Goal: Contribute content: Contribute content

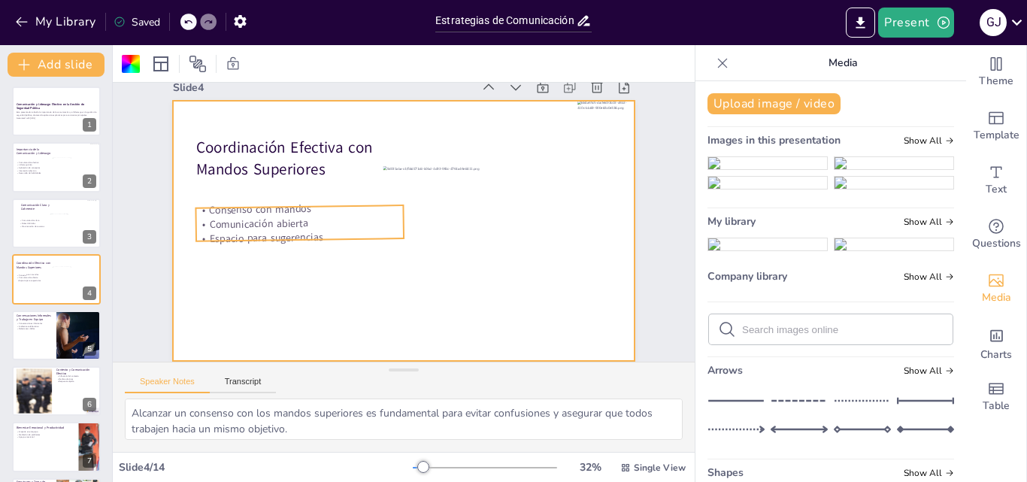
scroll to position [35, 0]
click at [41, 325] on p "Ambiente colaborativo" at bounding box center [34, 325] width 36 height 3
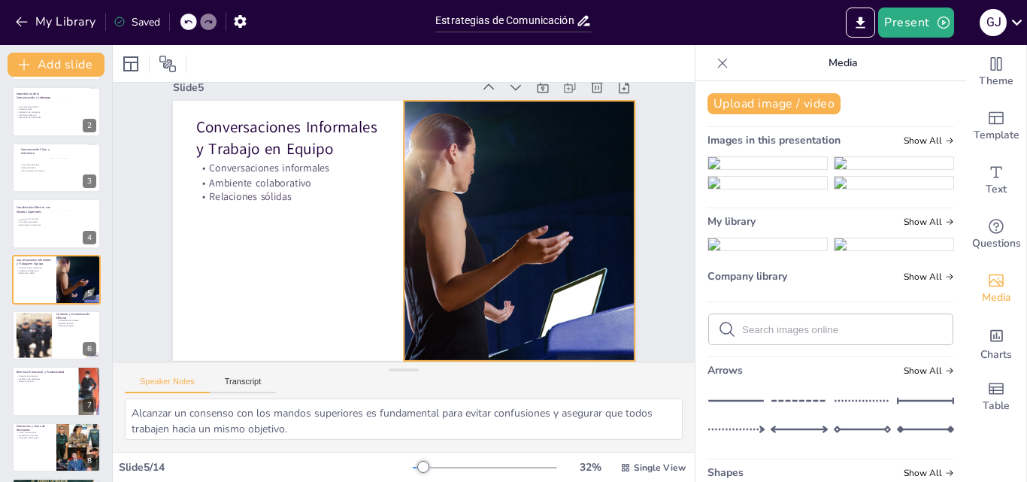
click at [511, 192] on div at bounding box center [519, 231] width 575 height 260
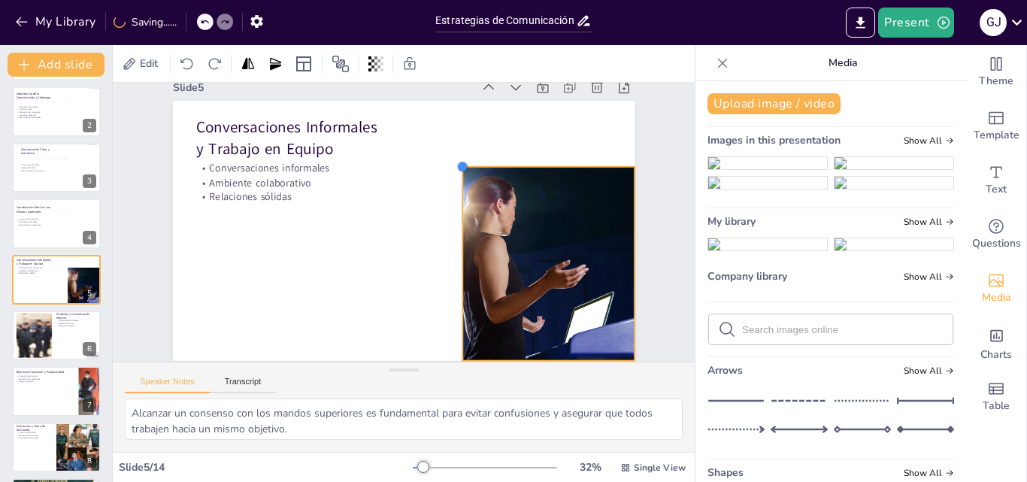
drag, startPoint x: 390, startPoint y: 88, endPoint x: 449, endPoint y: 245, distance: 167.7
click at [449, 245] on div "Conversaciones Informales y Trabajo en Equipo Conversaciones informales Ambient…" at bounding box center [404, 231] width 462 height 260
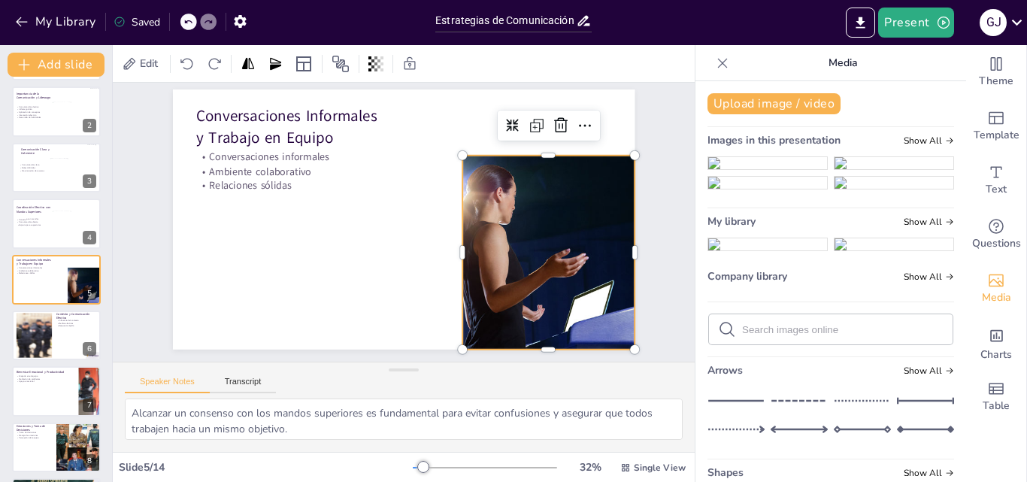
click at [884, 189] on img at bounding box center [894, 183] width 119 height 12
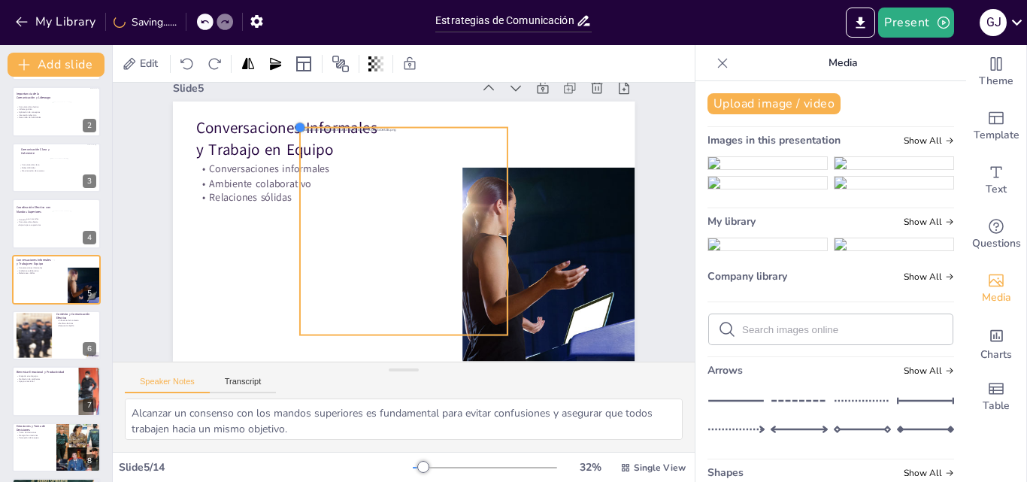
scroll to position [35, 0]
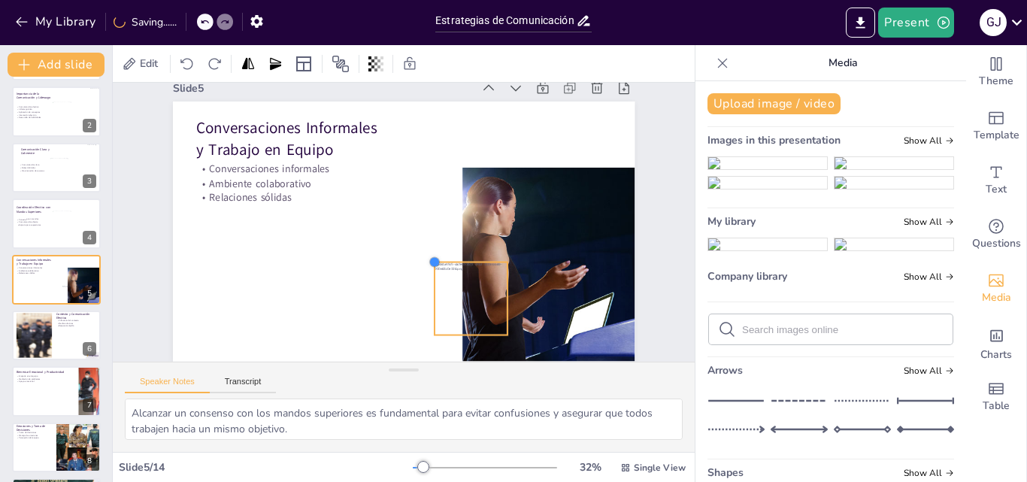
drag, startPoint x: 288, startPoint y: 118, endPoint x: 423, endPoint y: 303, distance: 228.8
click at [423, 303] on div "Conversaciones Informales y Trabajo en Equipo Conversaciones informales Ambient…" at bounding box center [404, 232] width 462 height 260
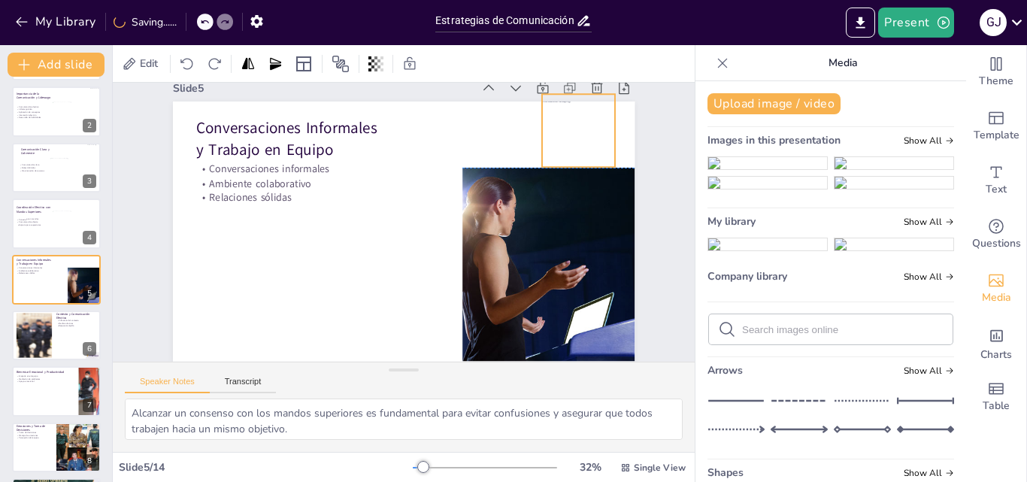
drag, startPoint x: 466, startPoint y: 281, endPoint x: 574, endPoint y: 115, distance: 197.9
click at [574, 115] on div at bounding box center [578, 130] width 73 height 73
drag, startPoint x: 532, startPoint y: 154, endPoint x: 552, endPoint y: 144, distance: 21.9
click at [552, 144] on div "Conversaciones Informales y Trabajo en Equipo Conversaciones informales Ambient…" at bounding box center [404, 232] width 462 height 260
drag, startPoint x: 568, startPoint y: 119, endPoint x: 580, endPoint y: 123, distance: 11.9
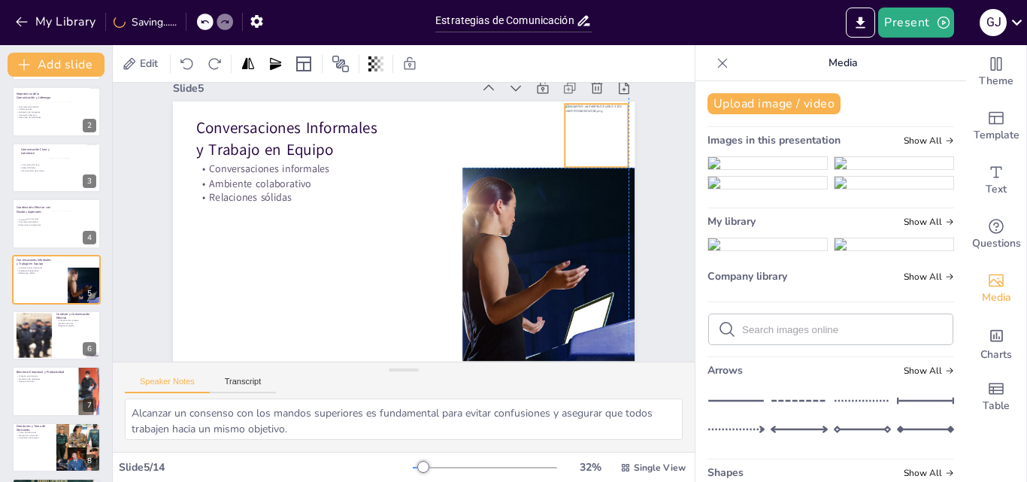
click at [580, 123] on div at bounding box center [596, 135] width 63 height 63
drag, startPoint x: 556, startPoint y: 92, endPoint x: 559, endPoint y: 99, distance: 7.7
click at [562, 102] on div at bounding box center [568, 108] width 12 height 12
click at [580, 114] on div at bounding box center [597, 132] width 59 height 59
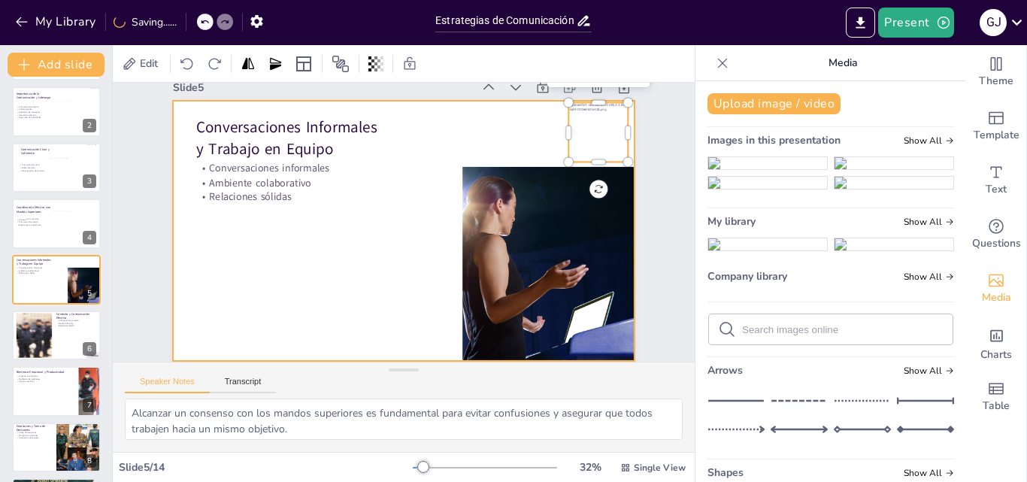
drag, startPoint x: 375, startPoint y: 203, endPoint x: 371, endPoint y: 224, distance: 21.4
click at [374, 207] on div at bounding box center [404, 231] width 462 height 260
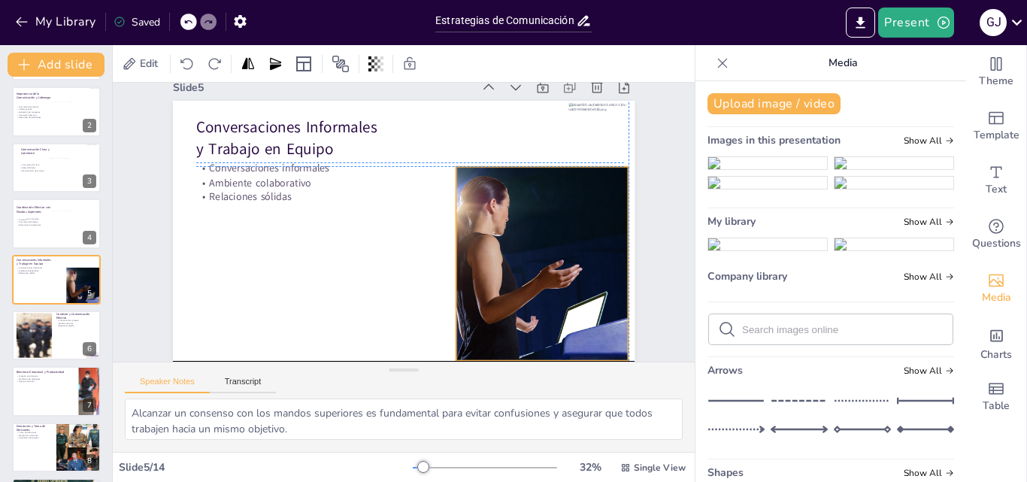
drag, startPoint x: 538, startPoint y: 230, endPoint x: 528, endPoint y: 230, distance: 10.5
click at [528, 230] on div at bounding box center [542, 264] width 429 height 194
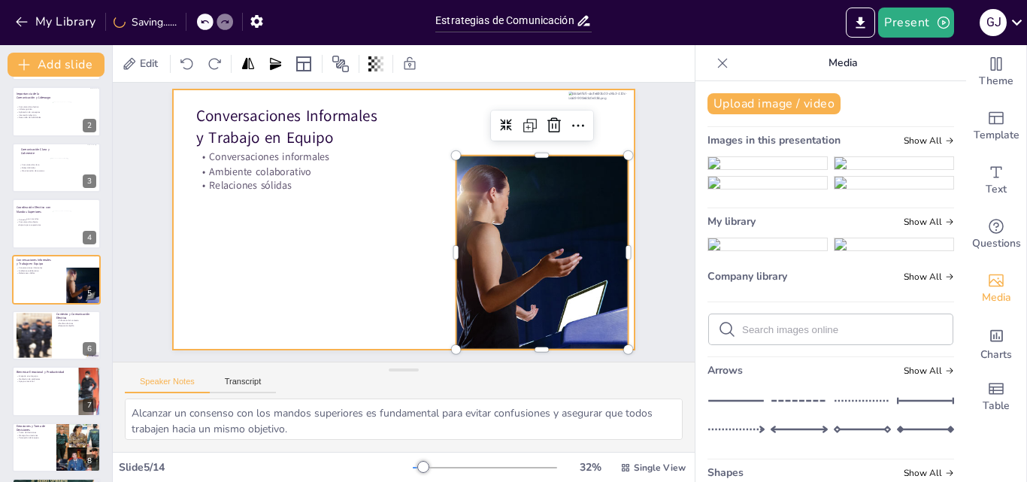
click at [341, 261] on div at bounding box center [404, 219] width 462 height 260
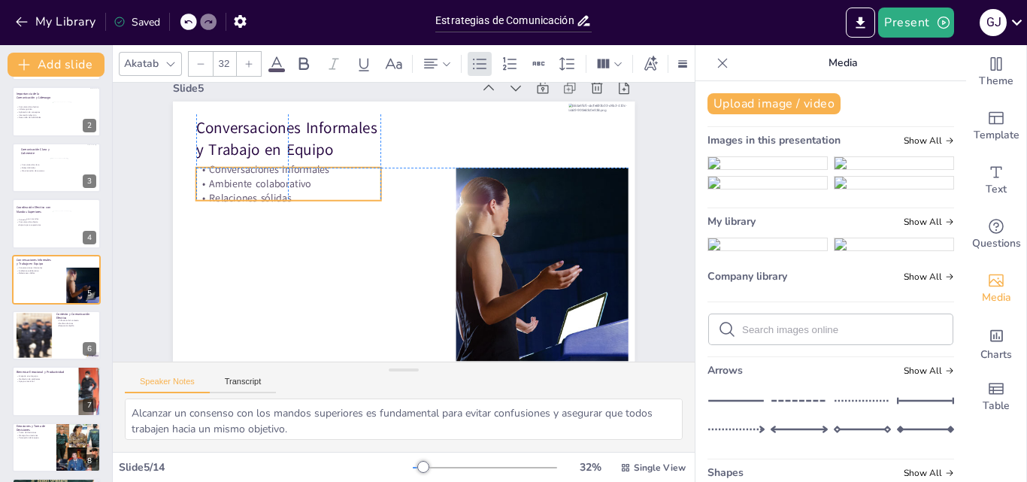
scroll to position [35, 0]
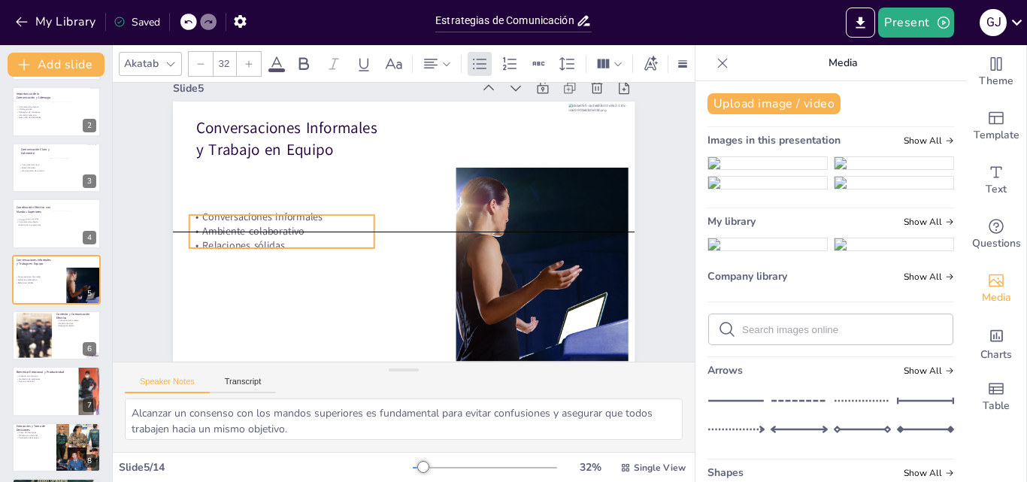
drag, startPoint x: 251, startPoint y: 169, endPoint x: 244, endPoint y: 214, distance: 45.6
click at [244, 224] on p "Ambiente colaborativo" at bounding box center [281, 231] width 185 height 14
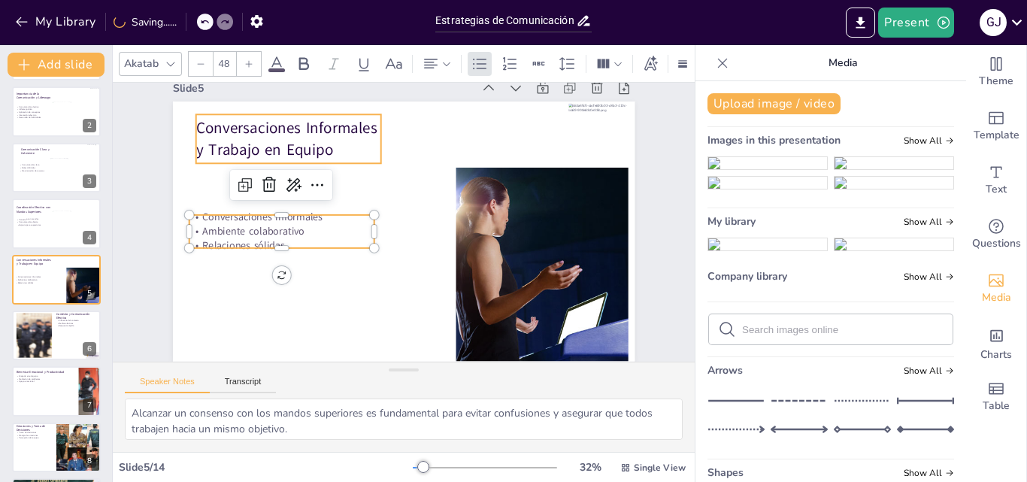
click at [244, 118] on p "Conversaciones Informales y Trabajo en Equipo" at bounding box center [288, 138] width 185 height 43
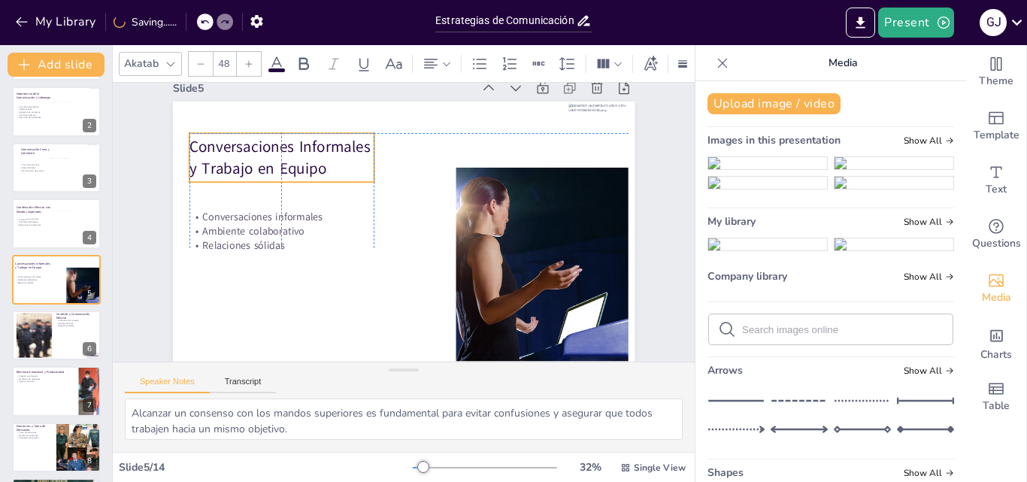
drag, startPoint x: 247, startPoint y: 130, endPoint x: 262, endPoint y: 142, distance: 19.3
click at [245, 140] on p "Conversaciones Informales y Trabajo en Equipo" at bounding box center [281, 157] width 185 height 43
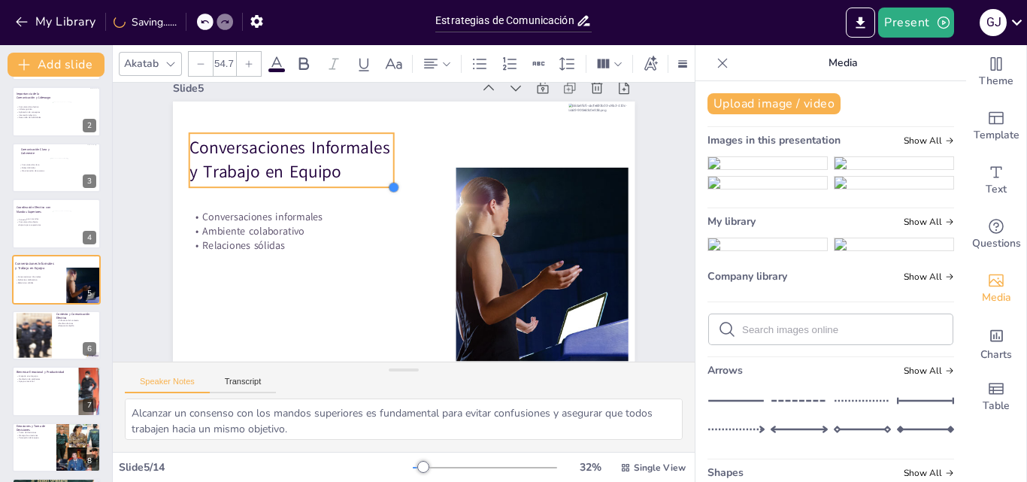
type input "55.4"
drag, startPoint x: 360, startPoint y: 171, endPoint x: 368, endPoint y: 179, distance: 10.6
click at [368, 179] on div "Conversaciones Informales y Trabajo en Equipo Conversaciones informales Ambient…" at bounding box center [404, 232] width 462 height 260
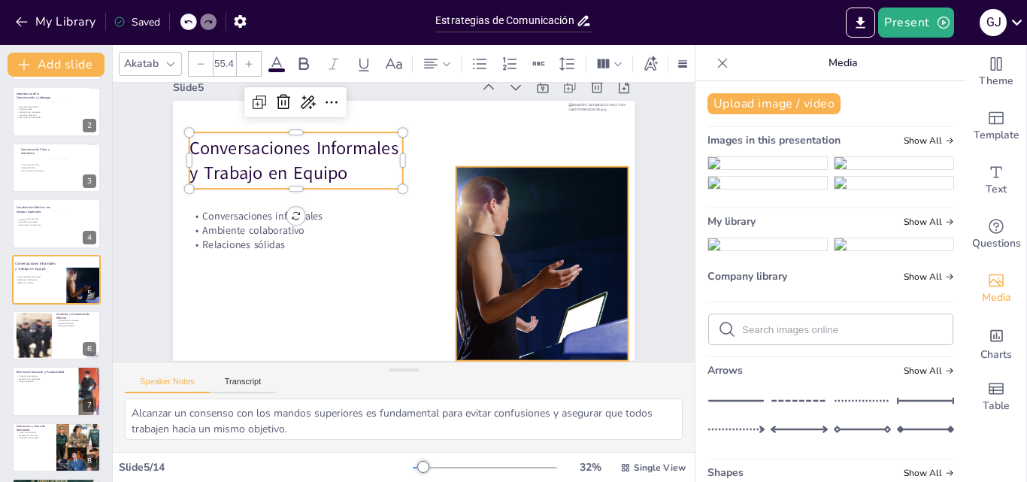
scroll to position [35, 0]
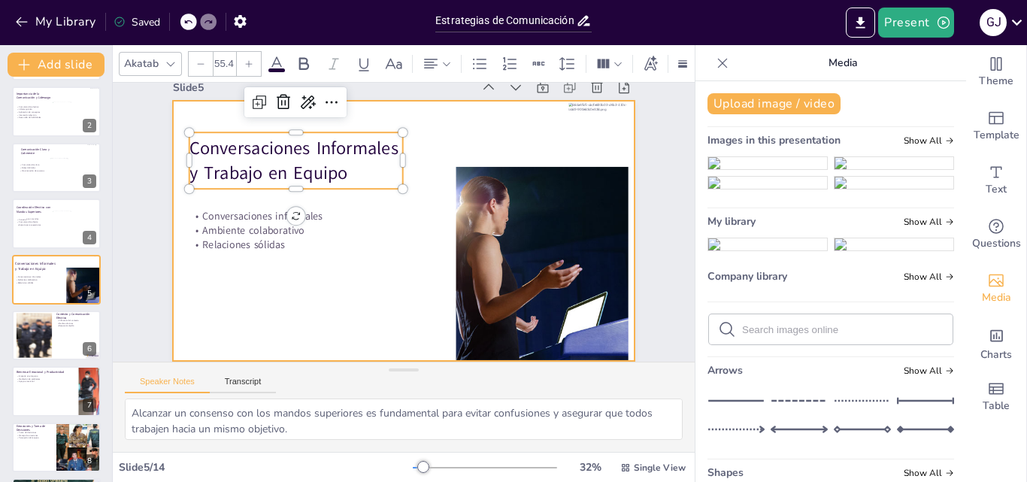
click at [347, 274] on div at bounding box center [404, 231] width 462 height 260
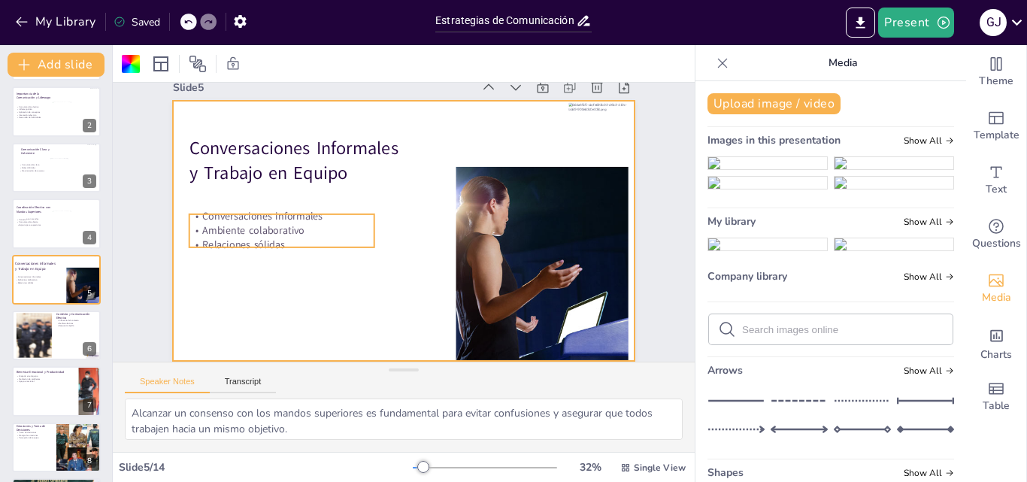
click at [261, 223] on p "Ambiente colaborativo" at bounding box center [281, 230] width 185 height 14
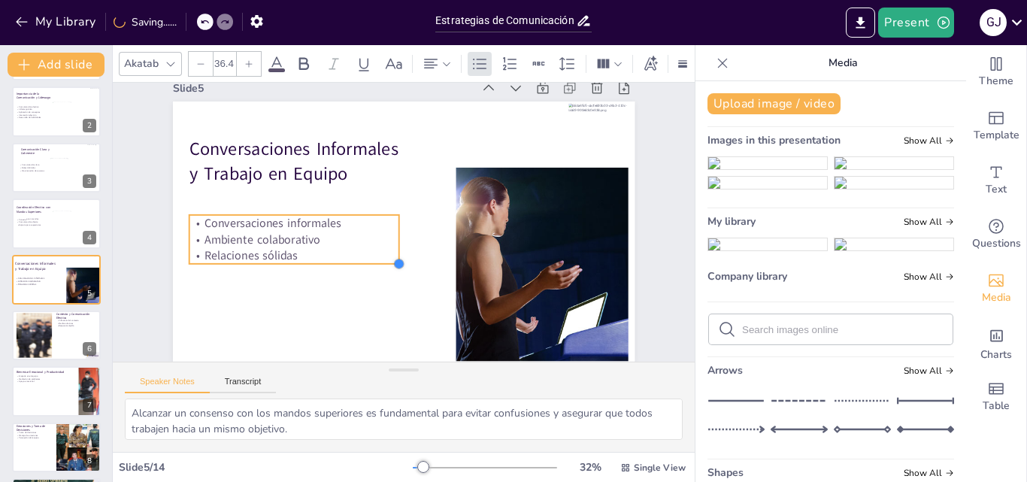
type input "37.1"
drag, startPoint x: 361, startPoint y: 237, endPoint x: 368, endPoint y: 242, distance: 9.2
click at [368, 242] on div "Conversaciones Informales y Trabajo en Equipo Conversaciones informales Ambient…" at bounding box center [404, 232] width 462 height 260
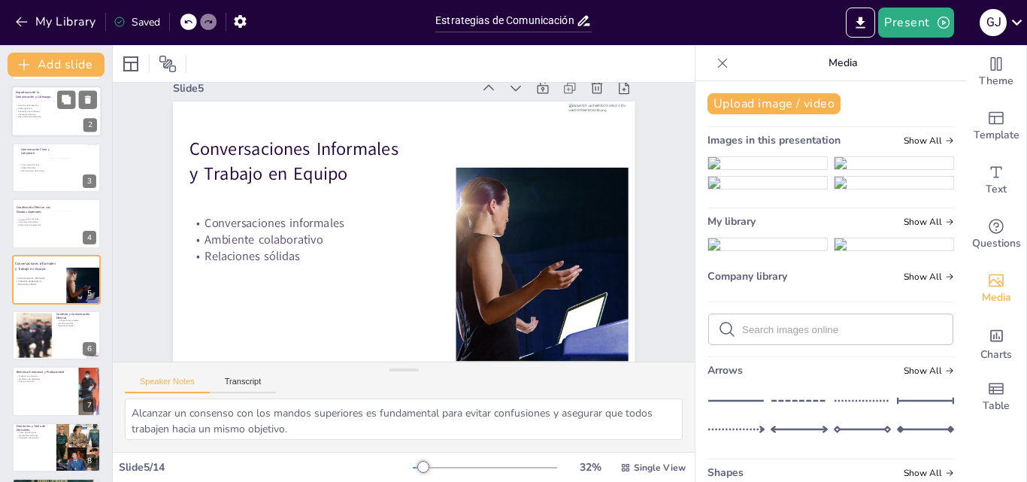
click at [69, 116] on div at bounding box center [75, 116] width 44 height 29
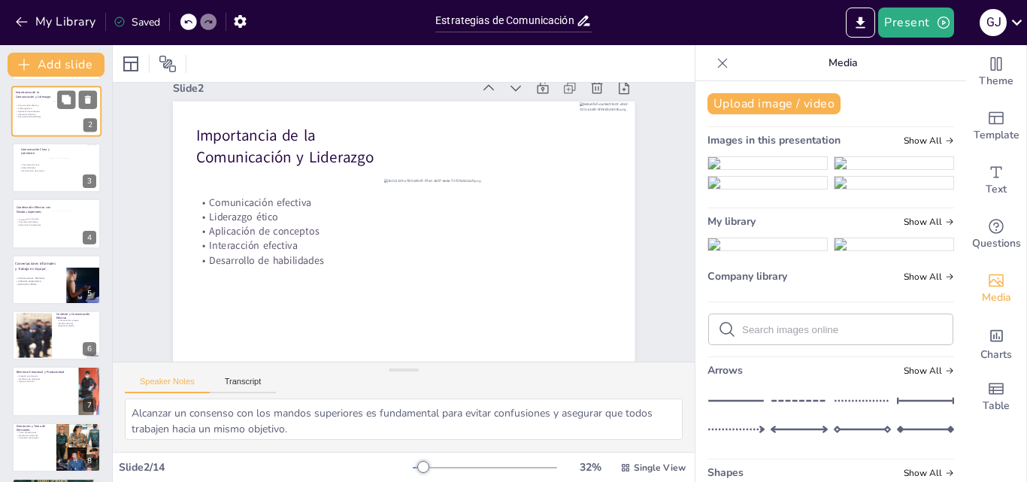
scroll to position [0, 0]
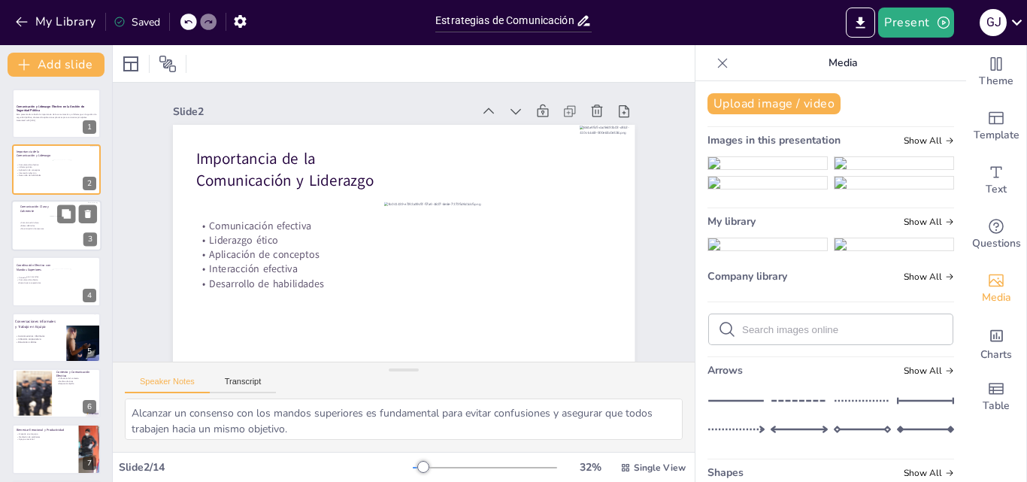
click at [58, 232] on div at bounding box center [75, 232] width 50 height 33
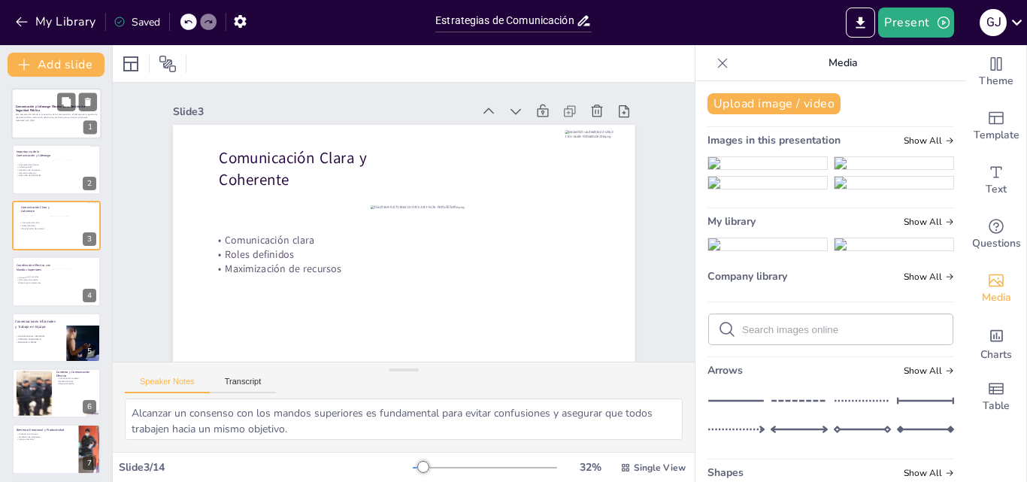
click at [51, 114] on p "Esta presentación aborda la importancia de la comunicación y el liderazgo en la…" at bounding box center [56, 116] width 81 height 5
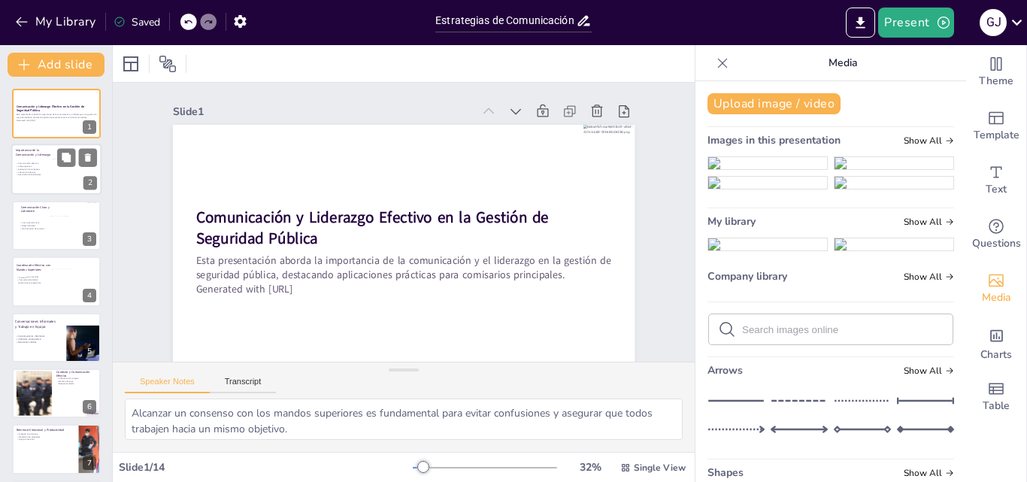
click at [34, 165] on p "Liderazgo ético" at bounding box center [36, 166] width 41 height 3
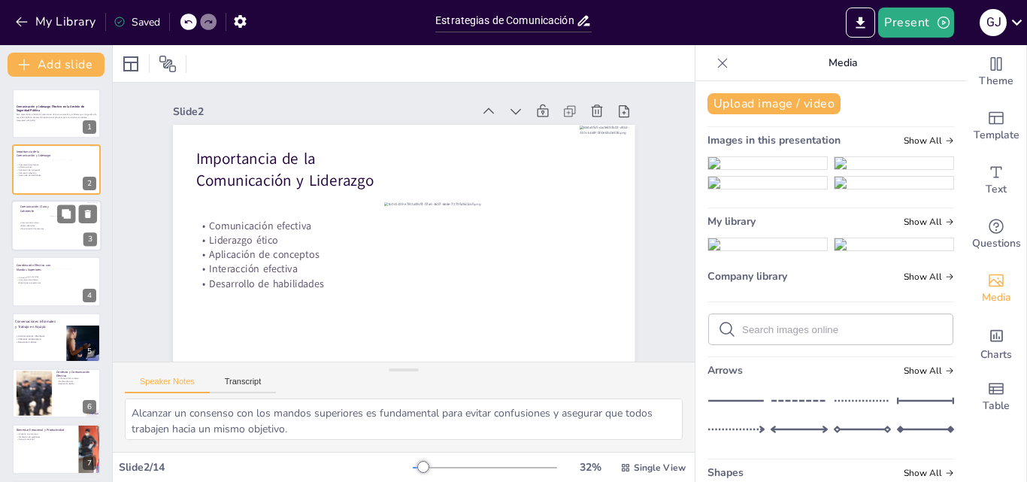
click at [44, 227] on p "Maximización de recursos" at bounding box center [37, 228] width 36 height 3
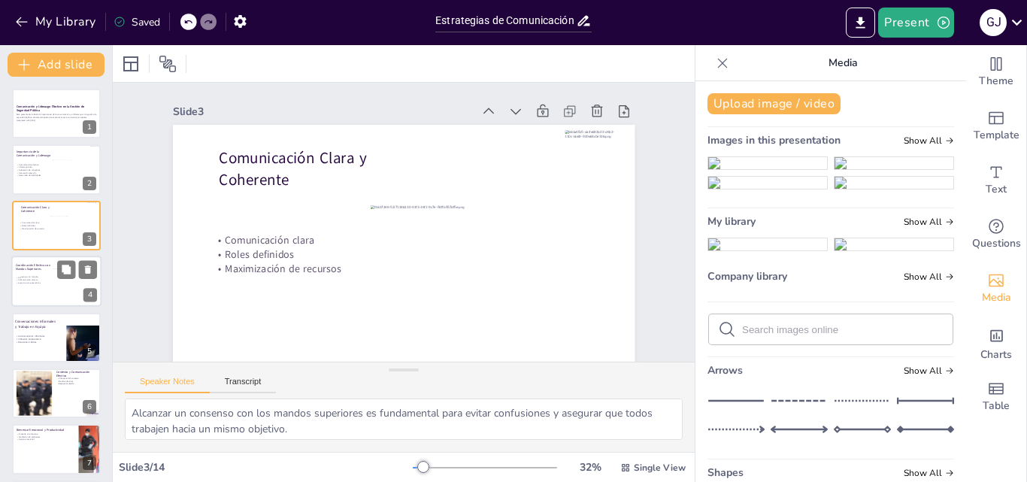
click at [44, 278] on p "Comunicación abierta" at bounding box center [36, 279] width 41 height 3
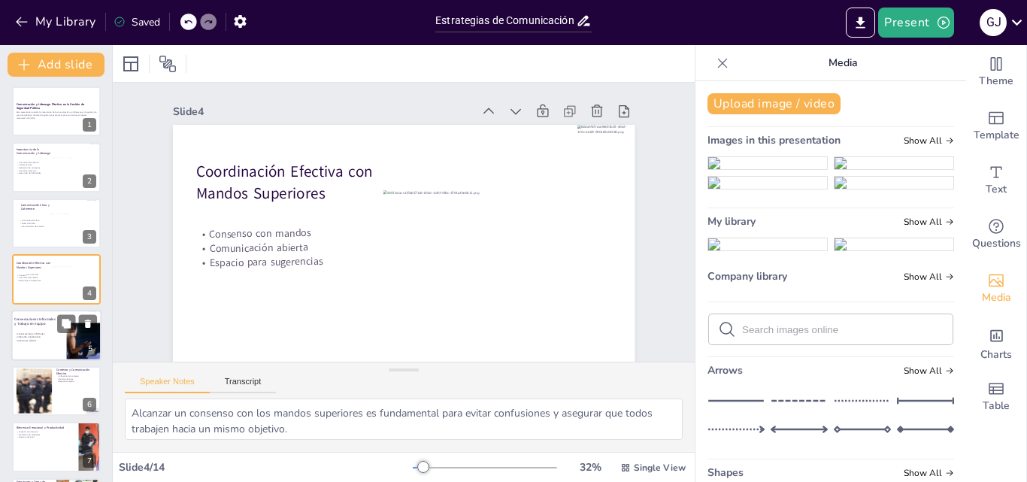
click at [53, 329] on div at bounding box center [56, 335] width 90 height 51
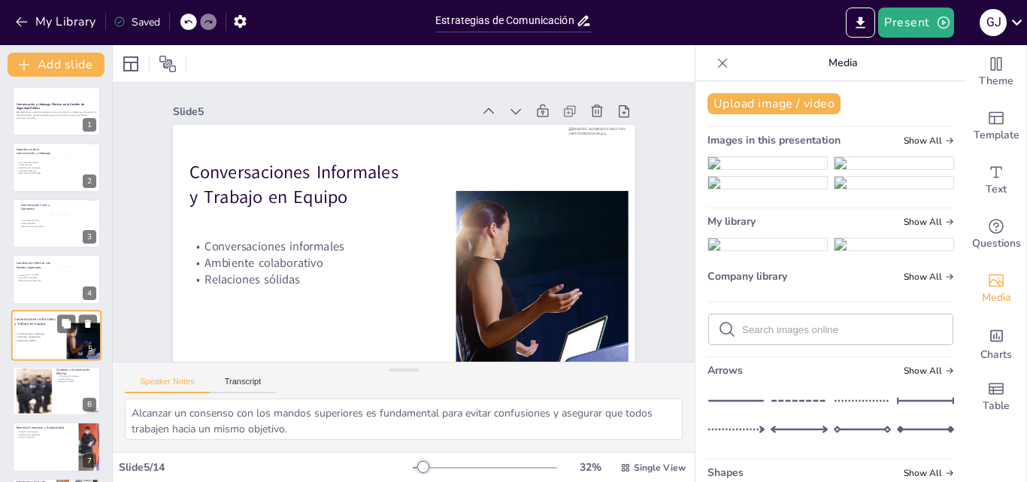
scroll to position [58, 0]
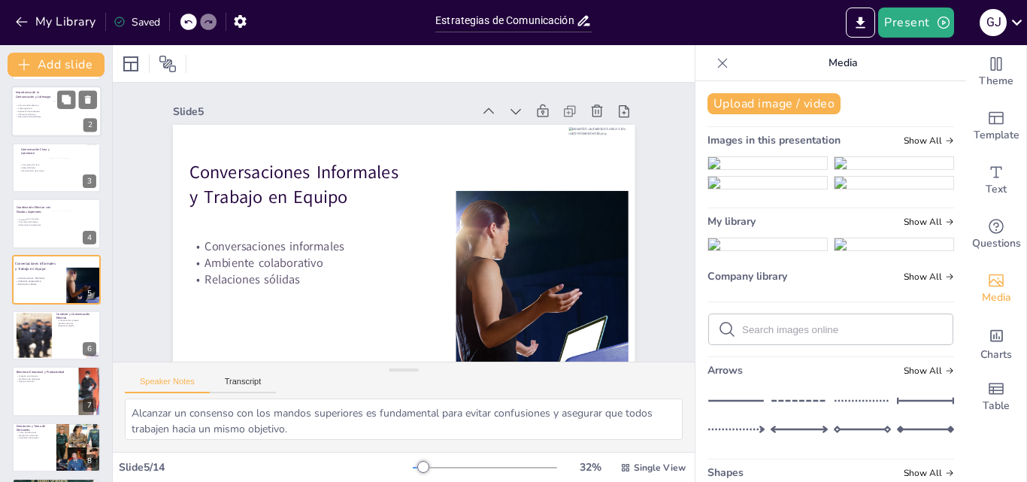
click at [37, 98] on span "Importancia de la Comunicación y Liderazgo" at bounding box center [33, 95] width 35 height 8
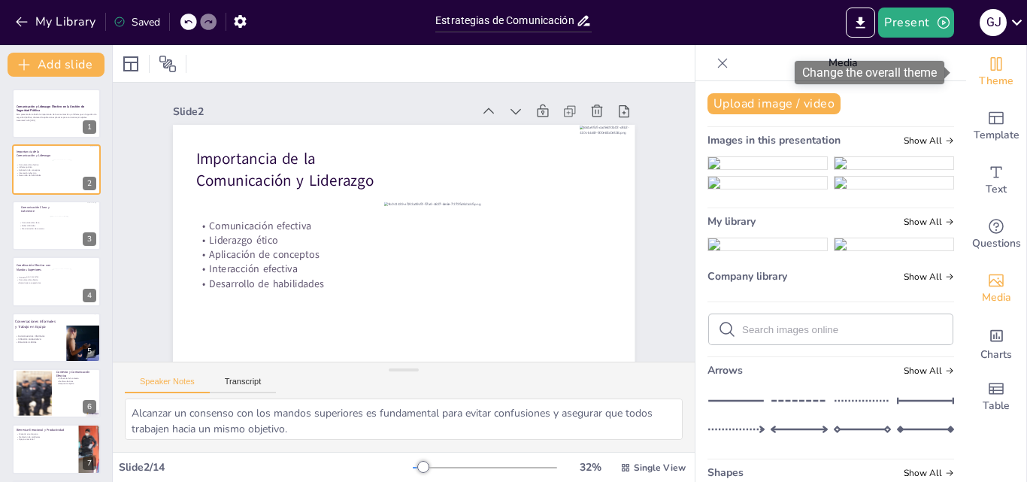
click at [995, 69] on div "Theme" at bounding box center [996, 72] width 60 height 54
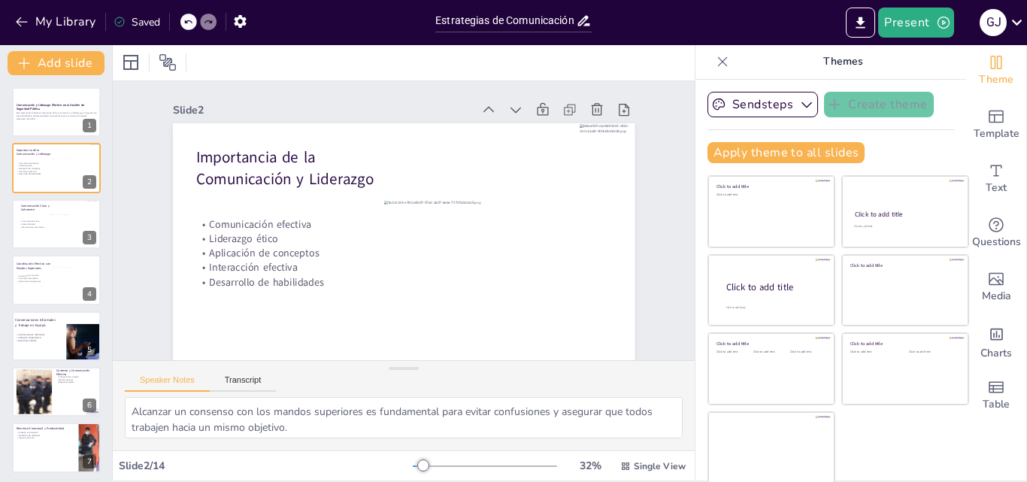
scroll to position [3, 0]
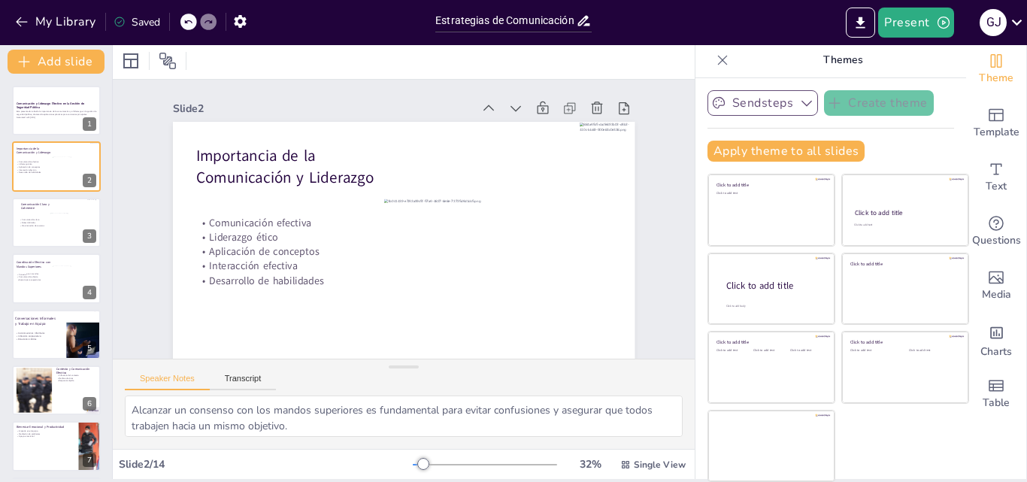
click at [802, 104] on icon "button" at bounding box center [807, 104] width 11 height 6
click at [796, 151] on icon at bounding box center [802, 154] width 12 height 12
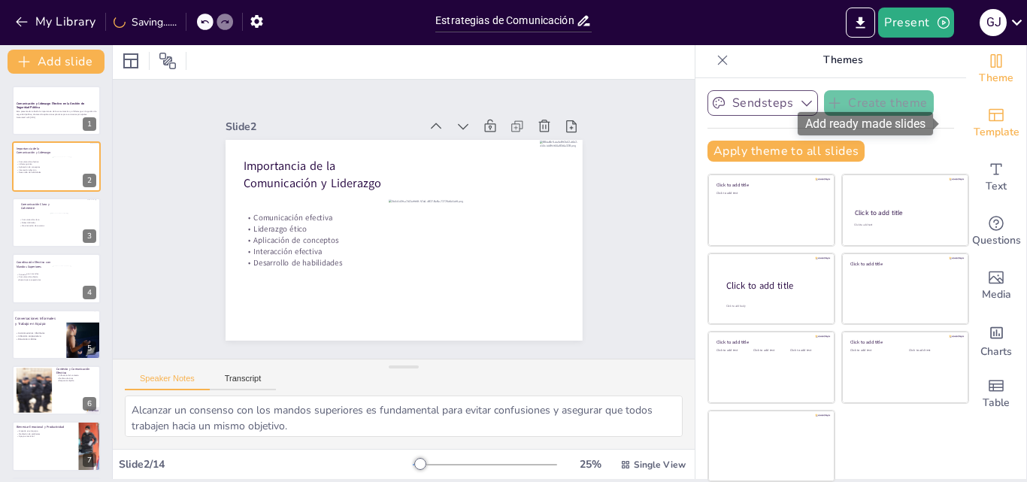
click at [984, 117] on div "Template" at bounding box center [996, 123] width 60 height 54
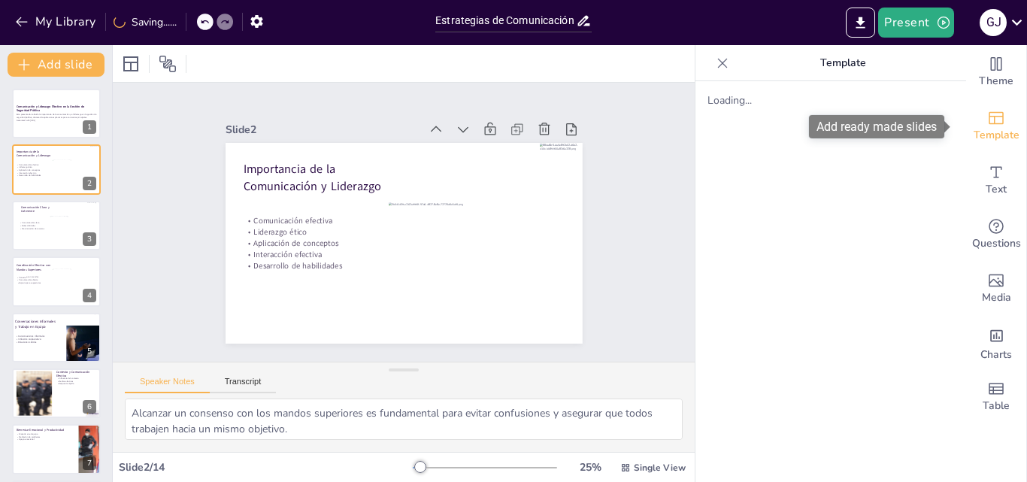
scroll to position [0, 0]
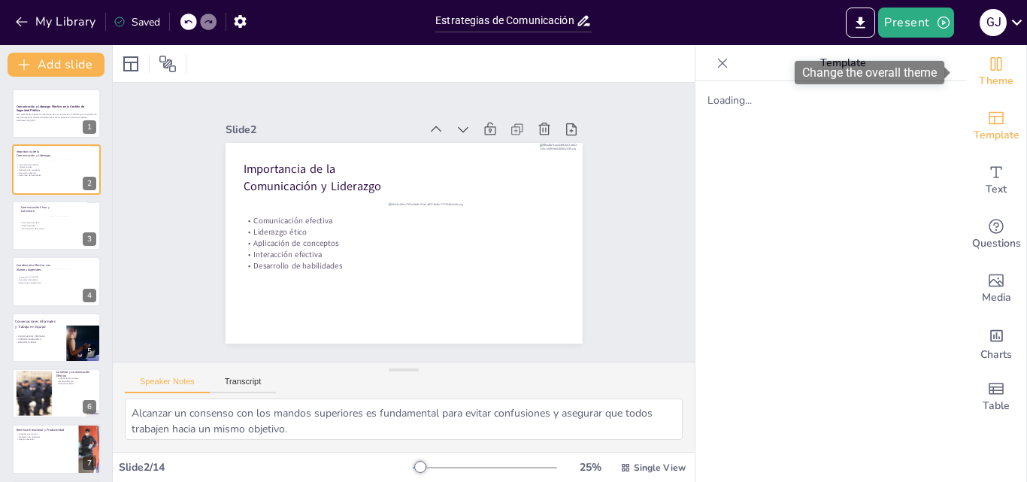
click at [987, 71] on icon "Change the overall theme" at bounding box center [996, 64] width 18 height 18
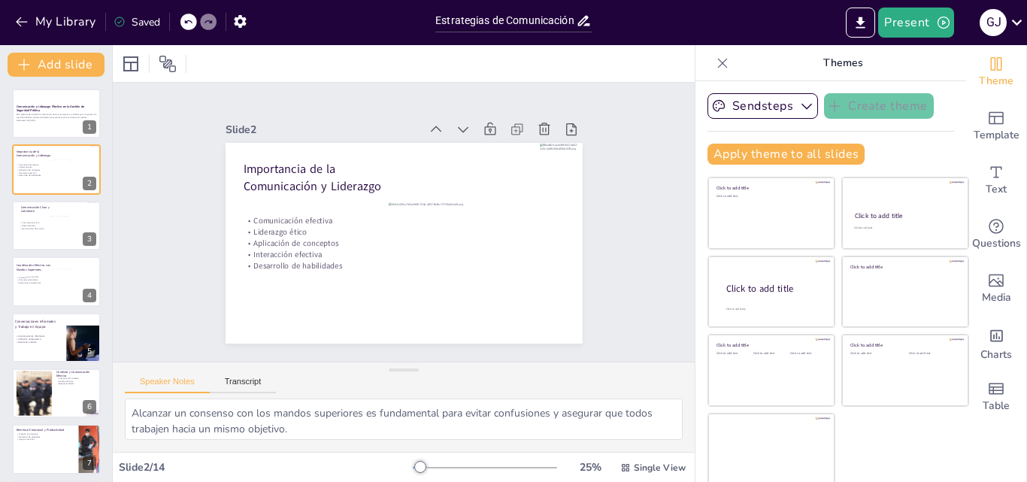
scroll to position [3, 0]
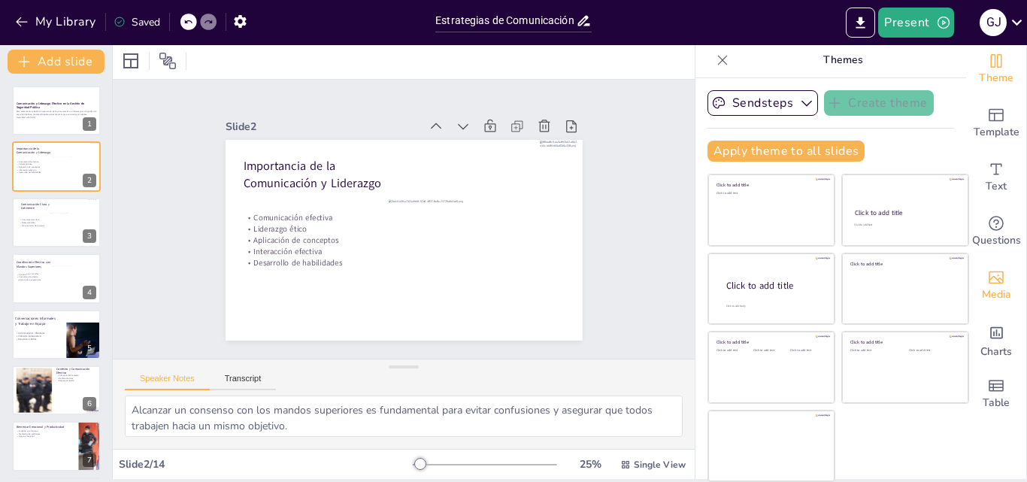
click at [966, 282] on div "Media" at bounding box center [996, 286] width 60 height 54
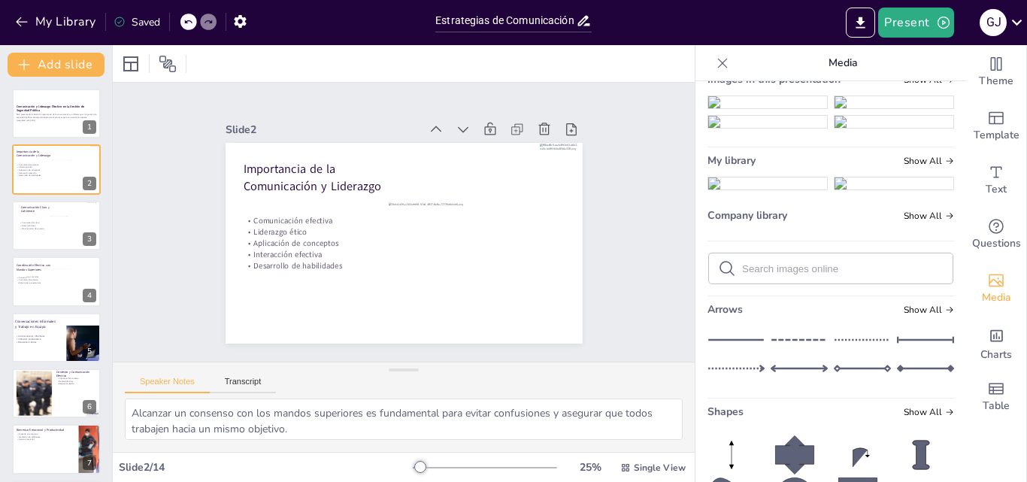
scroll to position [0, 0]
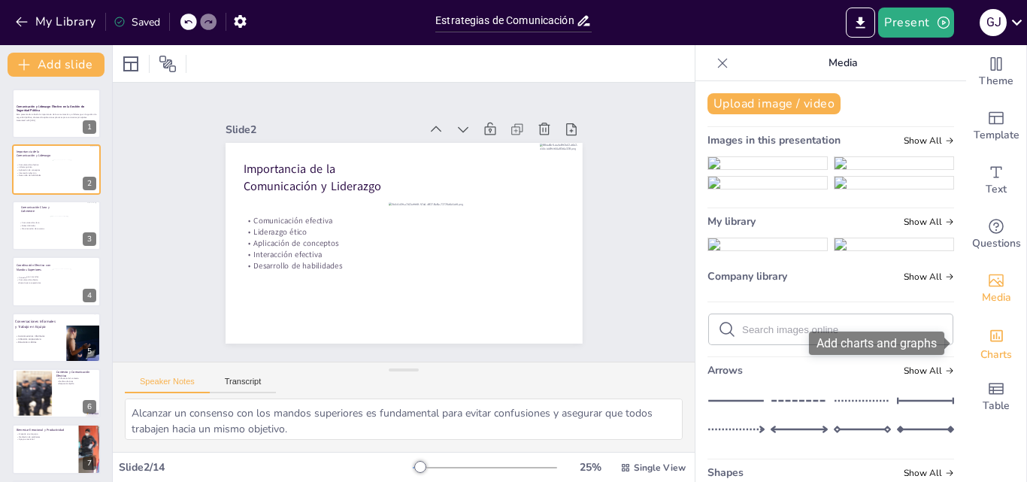
click at [989, 327] on div "Add charts and graphs" at bounding box center [997, 335] width 16 height 24
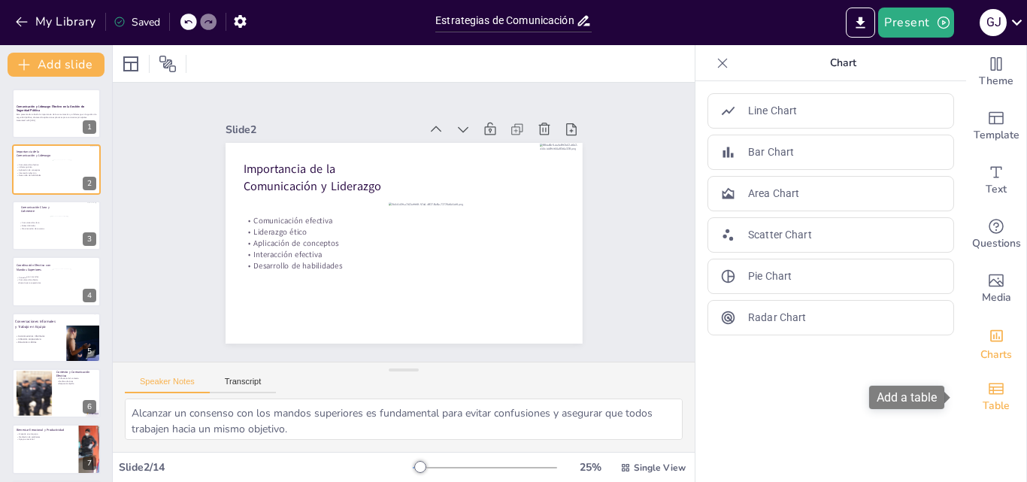
click at [987, 388] on icon "Add a table" at bounding box center [996, 389] width 18 height 18
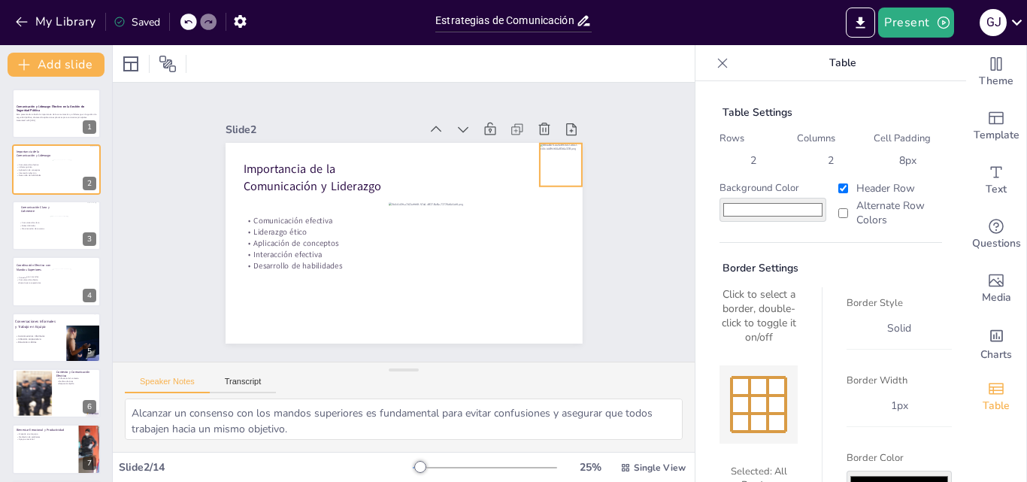
click at [544, 153] on div at bounding box center [561, 165] width 43 height 43
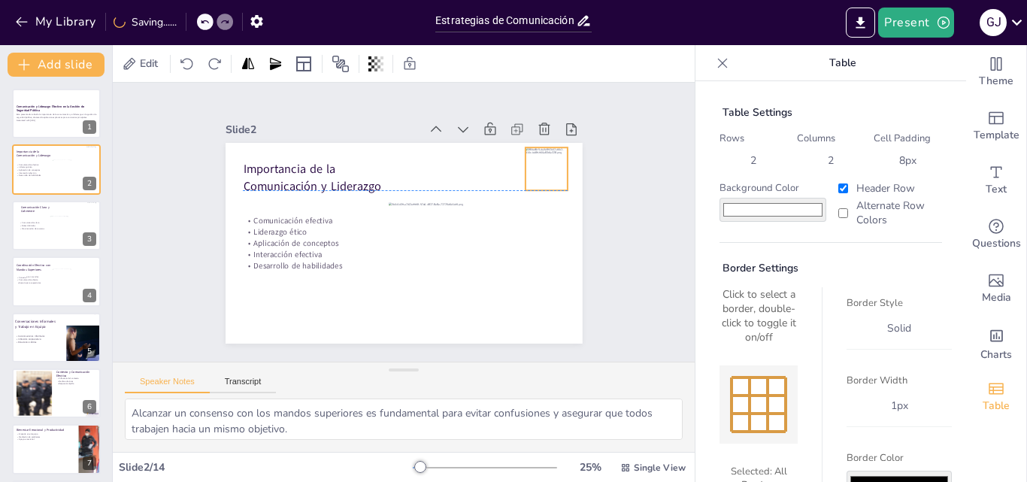
drag, startPoint x: 544, startPoint y: 154, endPoint x: 530, endPoint y: 156, distance: 14.4
click at [530, 156] on div at bounding box center [547, 168] width 43 height 43
click at [638, 186] on div "Slide 1 Comunicación y Liderazgo Efectivo en la Gestión de Seguridad Pública Es…" at bounding box center [404, 222] width 582 height 279
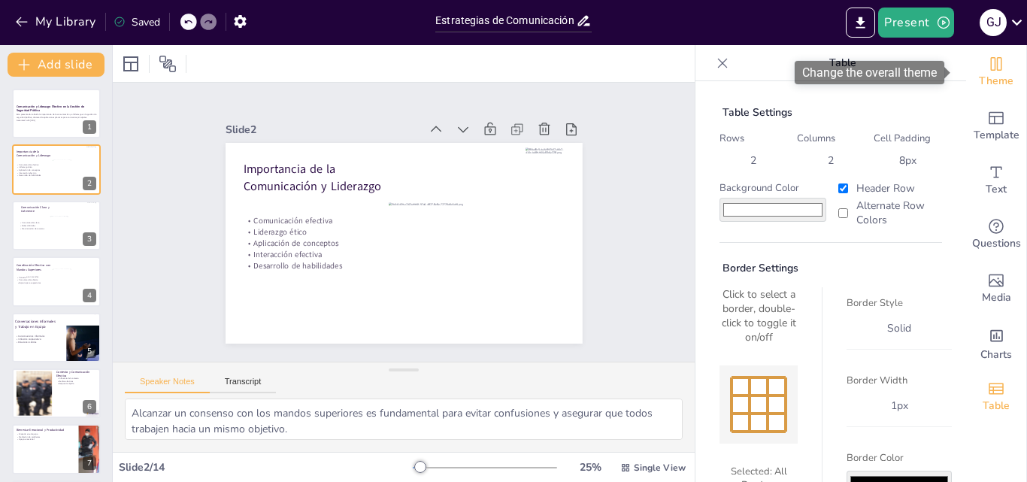
click at [991, 65] on icon "Change the overall theme" at bounding box center [996, 64] width 11 height 14
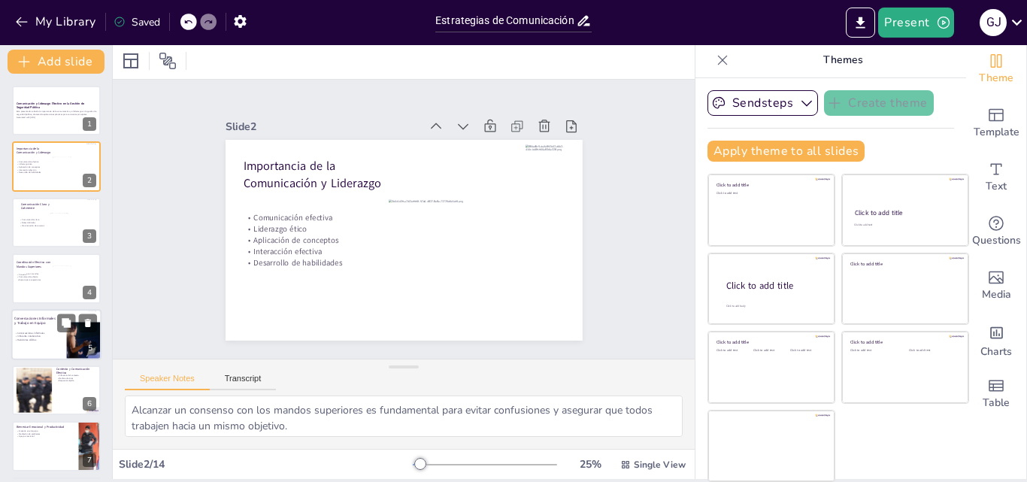
scroll to position [150, 0]
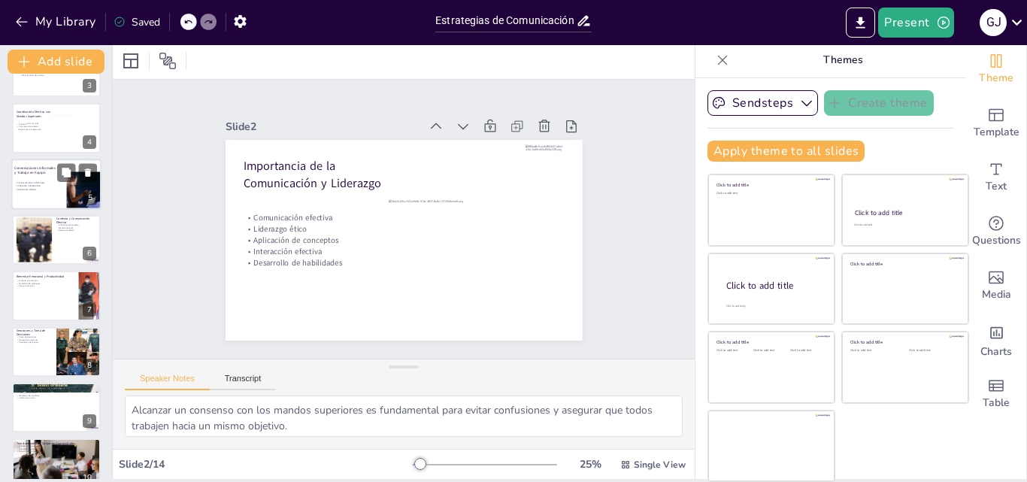
click at [49, 191] on div at bounding box center [56, 184] width 90 height 51
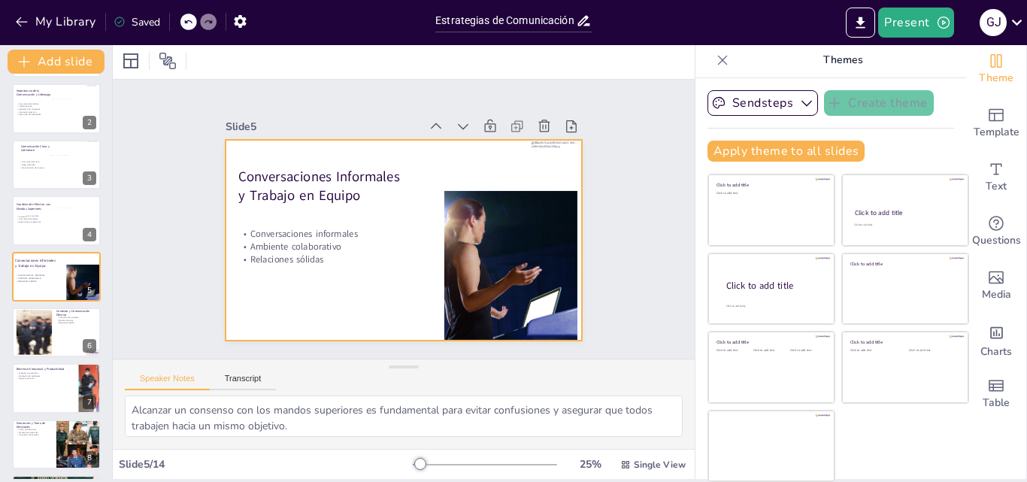
click at [339, 295] on div at bounding box center [404, 240] width 357 height 201
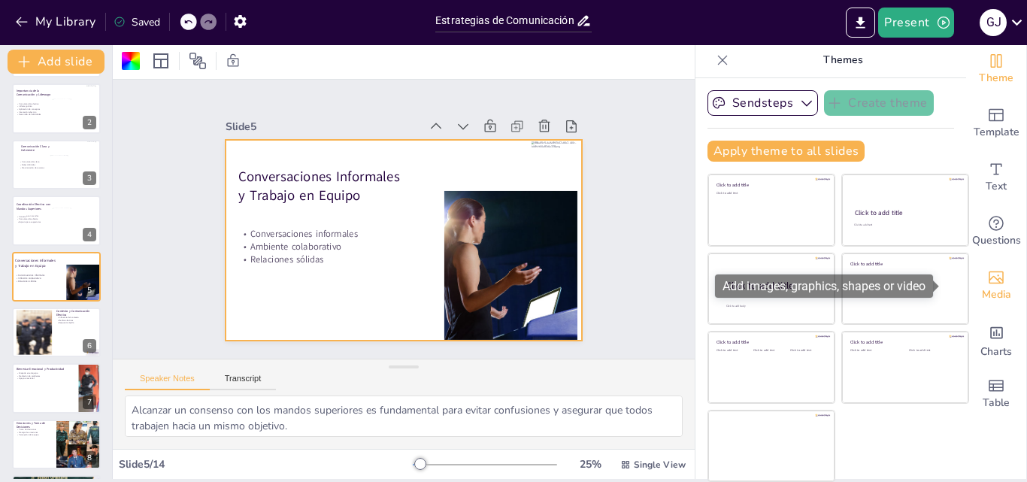
click at [983, 273] on div "Media" at bounding box center [996, 286] width 60 height 54
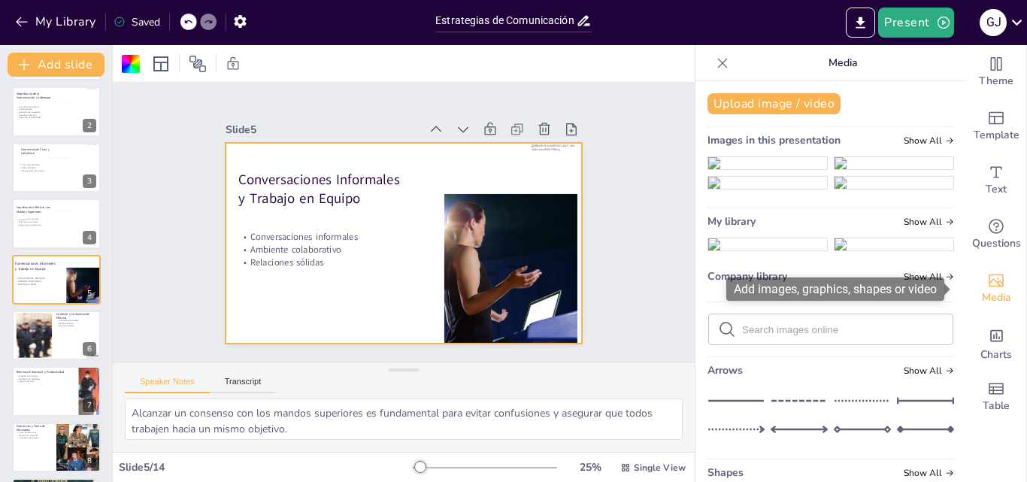
scroll to position [0, 0]
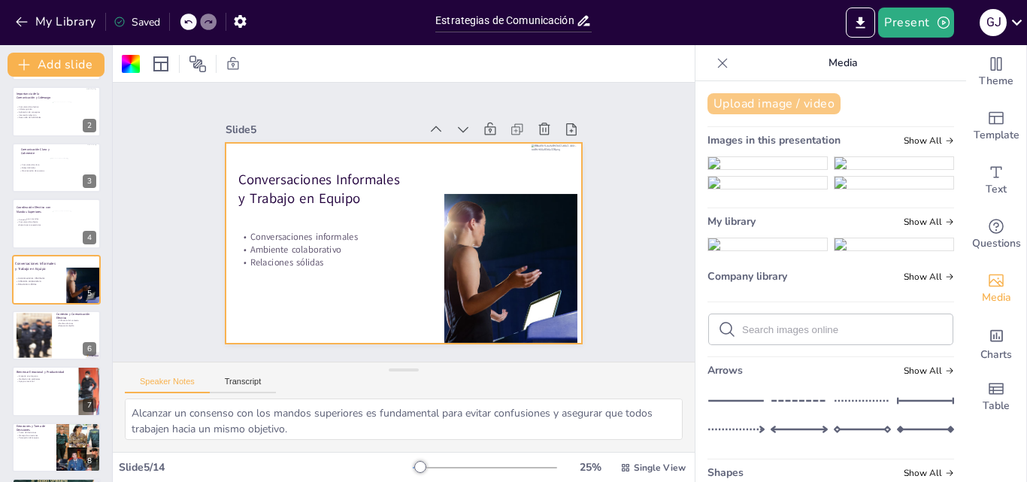
click at [757, 105] on button "Upload image / video" at bounding box center [774, 103] width 133 height 21
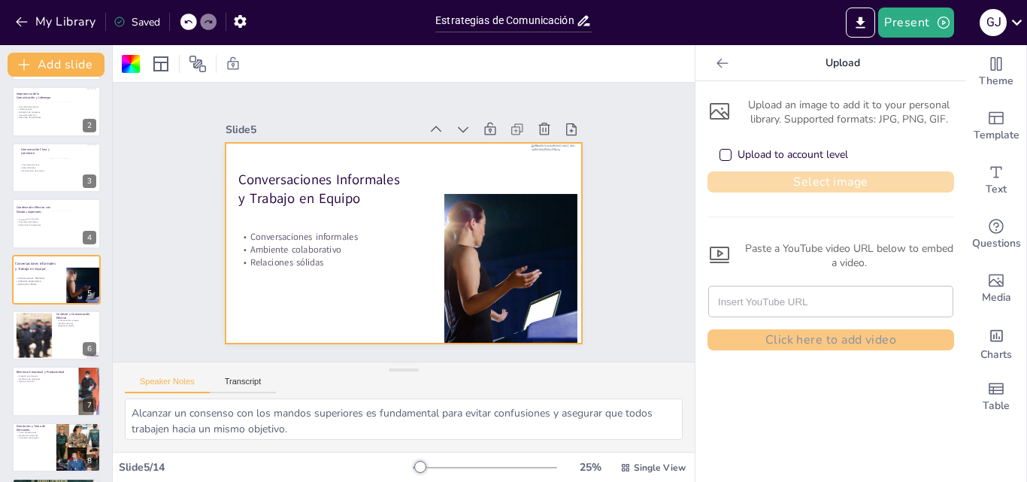
click at [826, 181] on button "Select image" at bounding box center [831, 181] width 247 height 21
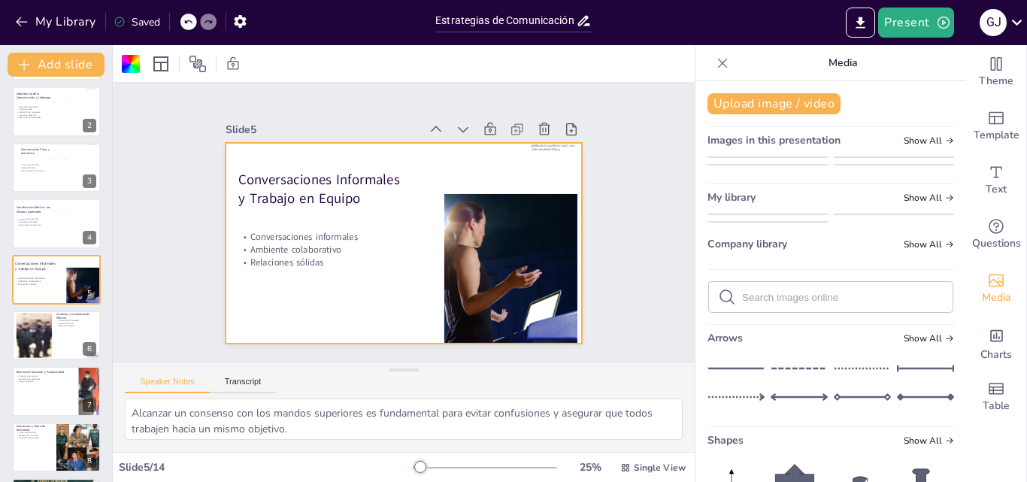
scroll to position [150, 0]
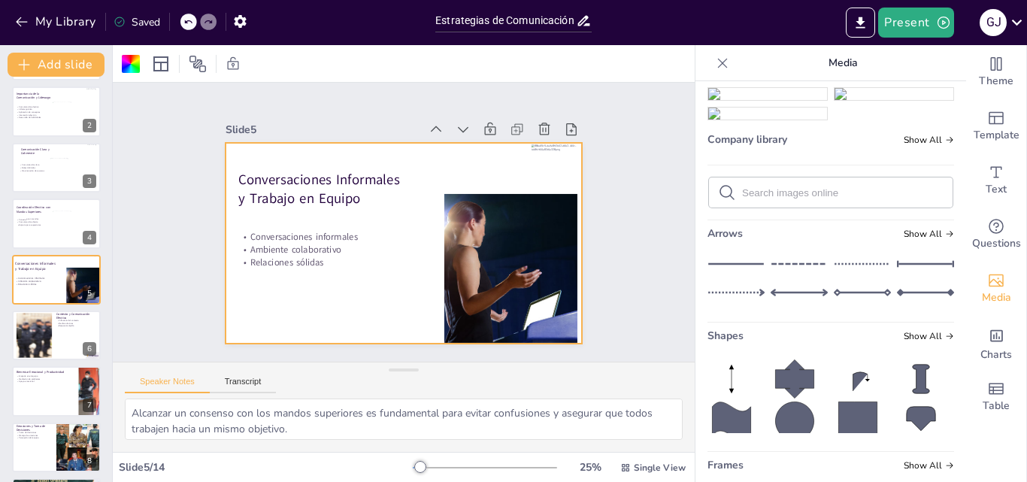
drag, startPoint x: 778, startPoint y: 268, endPoint x: 803, endPoint y: 278, distance: 26.7
click at [778, 100] on img at bounding box center [767, 94] width 119 height 12
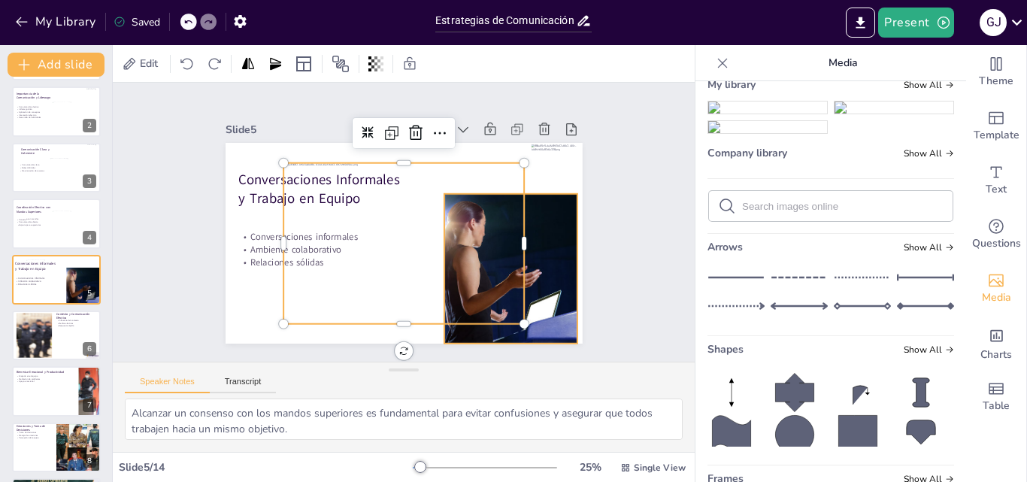
click at [537, 250] on div at bounding box center [511, 269] width 332 height 150
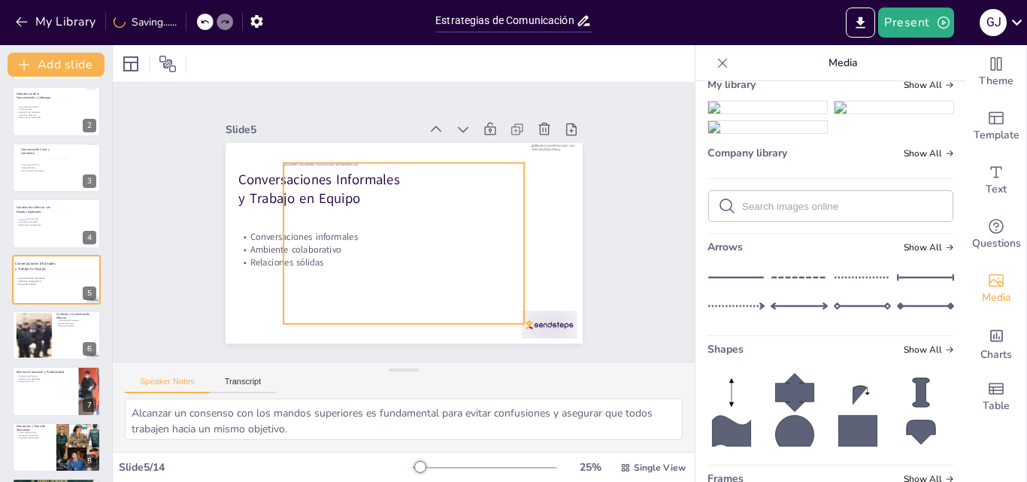
click at [505, 171] on div at bounding box center [403, 243] width 241 height 161
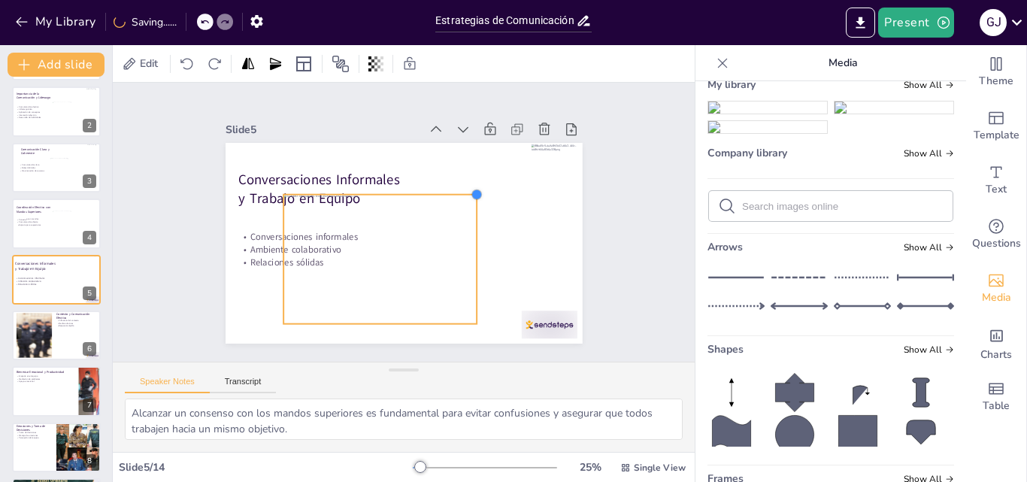
drag, startPoint x: 513, startPoint y: 159, endPoint x: 459, endPoint y: 190, distance: 62.0
click at [471, 190] on div at bounding box center [477, 195] width 12 height 12
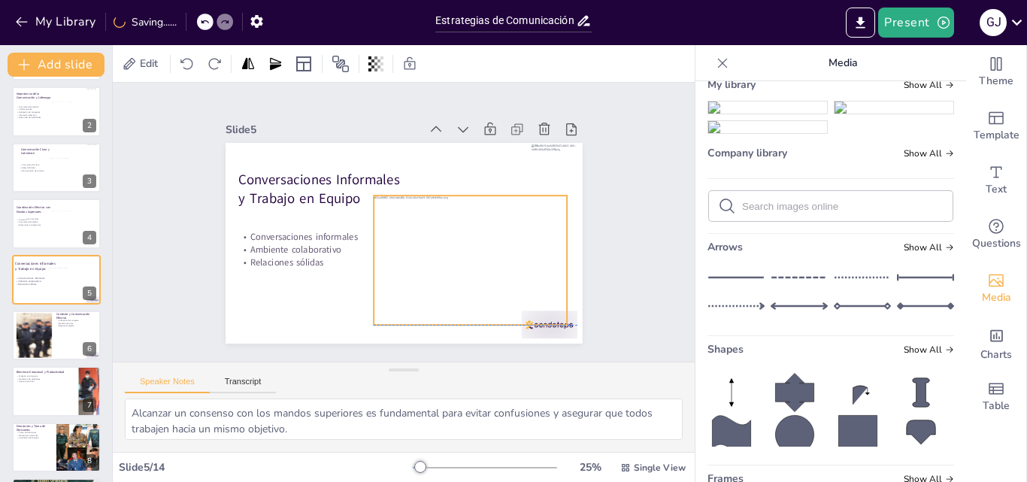
drag, startPoint x: 397, startPoint y: 214, endPoint x: 514, endPoint y: 304, distance: 146.9
click at [482, 219] on div at bounding box center [470, 259] width 193 height 129
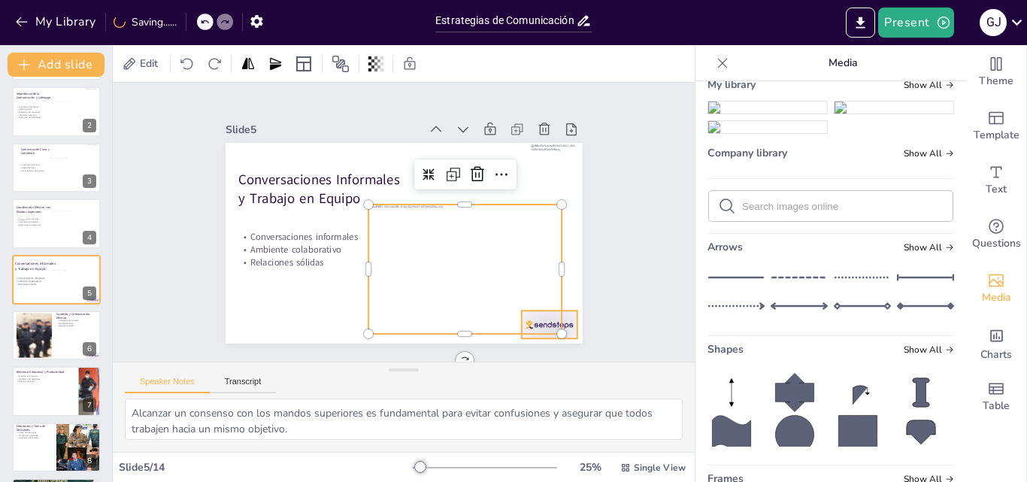
click at [562, 314] on div at bounding box center [549, 325] width 56 height 28
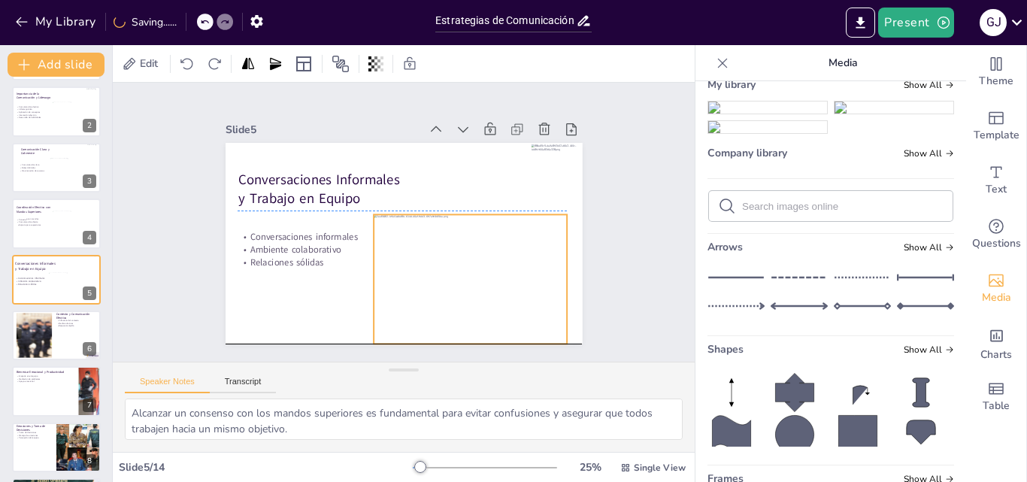
click at [490, 276] on div at bounding box center [470, 278] width 193 height 129
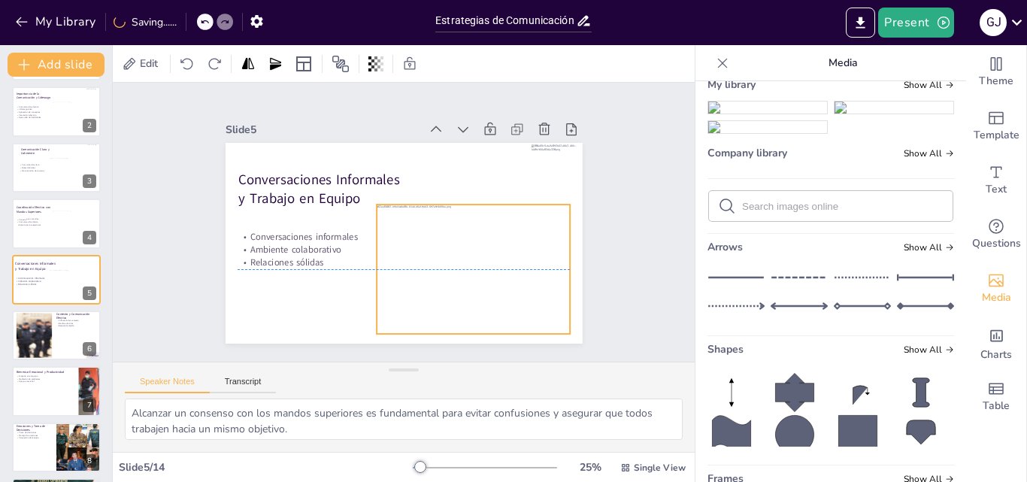
drag, startPoint x: 508, startPoint y: 228, endPoint x: 511, endPoint y: 215, distance: 13.1
click at [511, 215] on div at bounding box center [473, 269] width 193 height 129
click at [611, 67] on div "Edit" at bounding box center [404, 63] width 582 height 37
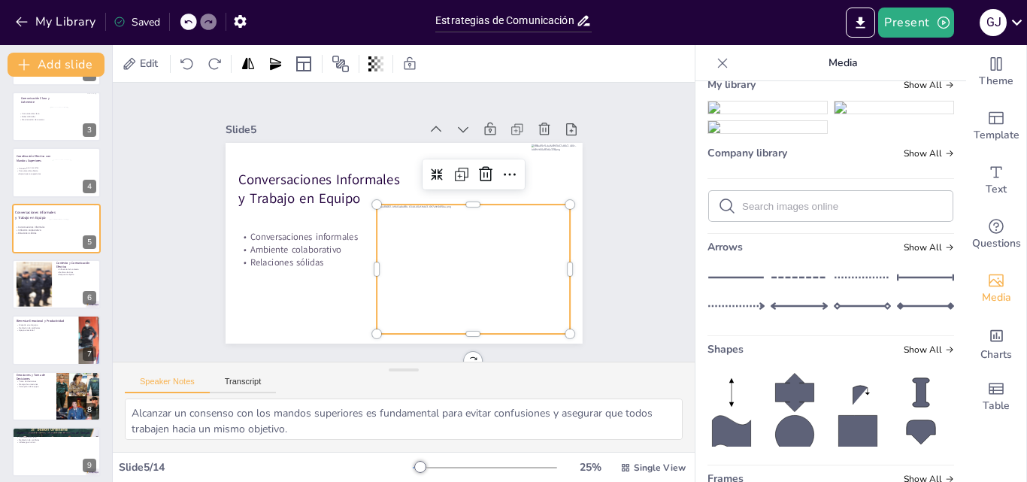
scroll to position [132, 0]
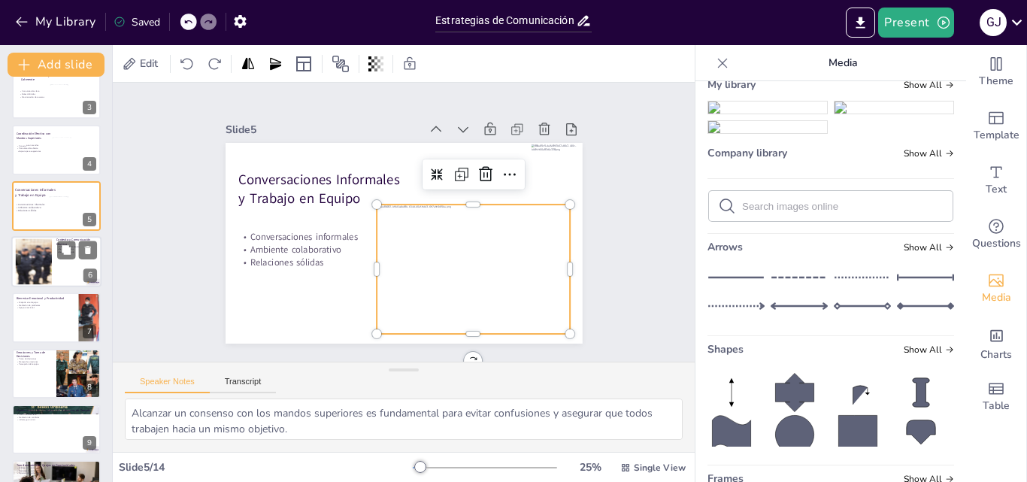
click at [62, 262] on div at bounding box center [56, 261] width 90 height 51
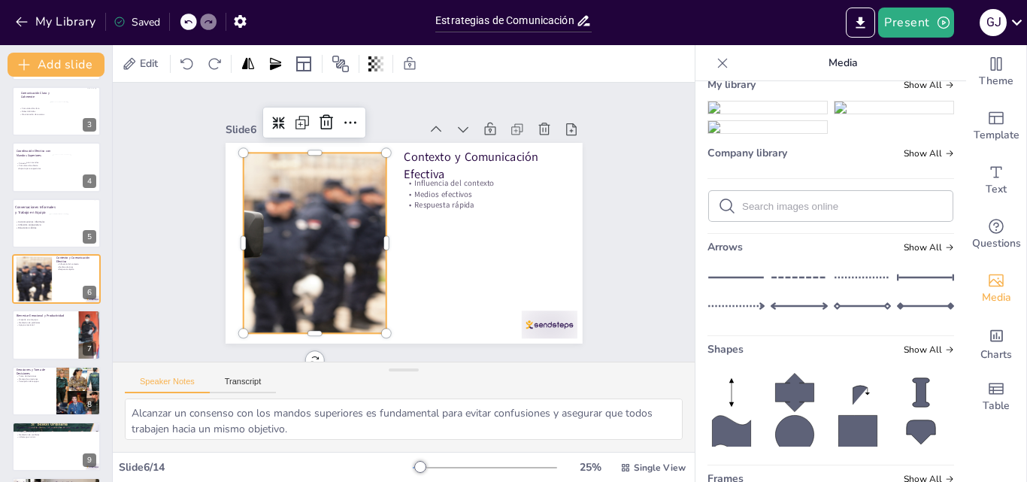
click at [329, 218] on div at bounding box center [315, 243] width 362 height 180
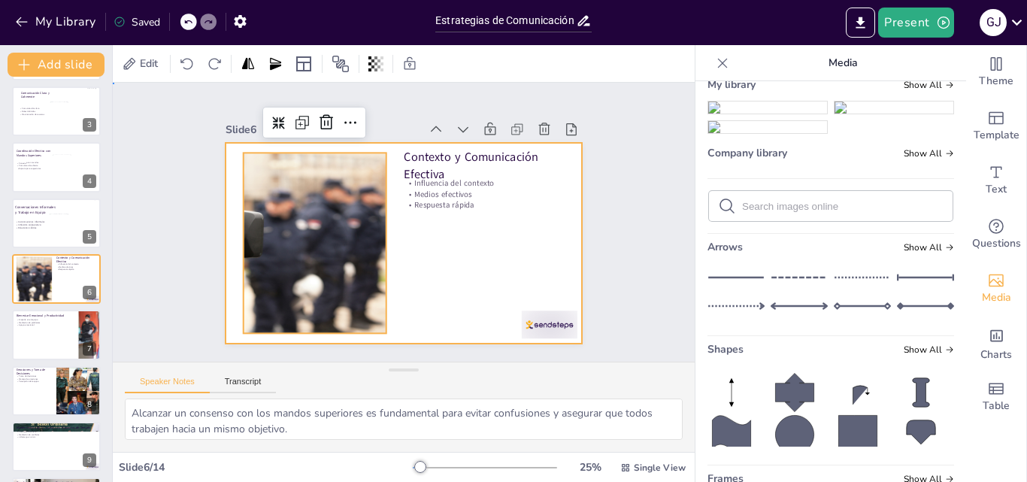
click at [455, 274] on div at bounding box center [404, 243] width 357 height 201
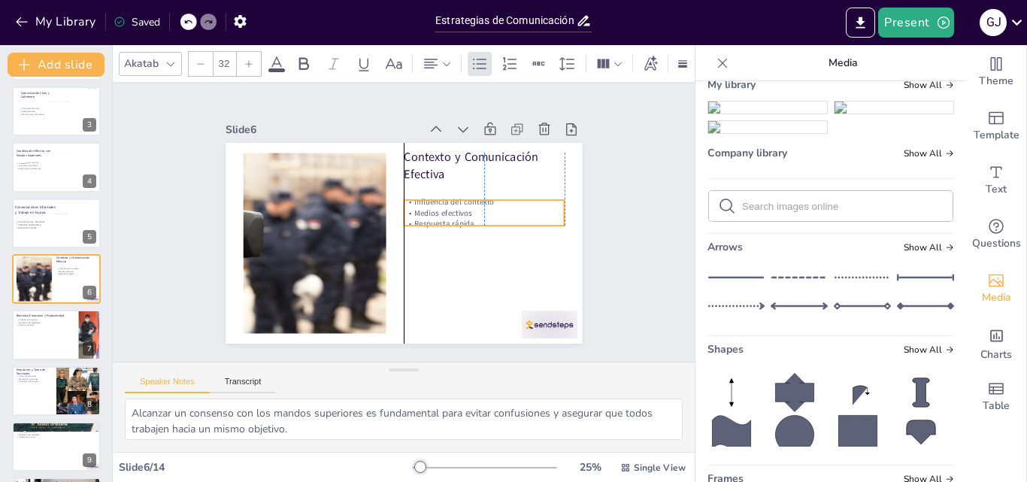
drag, startPoint x: 430, startPoint y: 193, endPoint x: 434, endPoint y: 212, distance: 19.2
click at [434, 212] on p "Medios efectivos" at bounding box center [484, 213] width 161 height 11
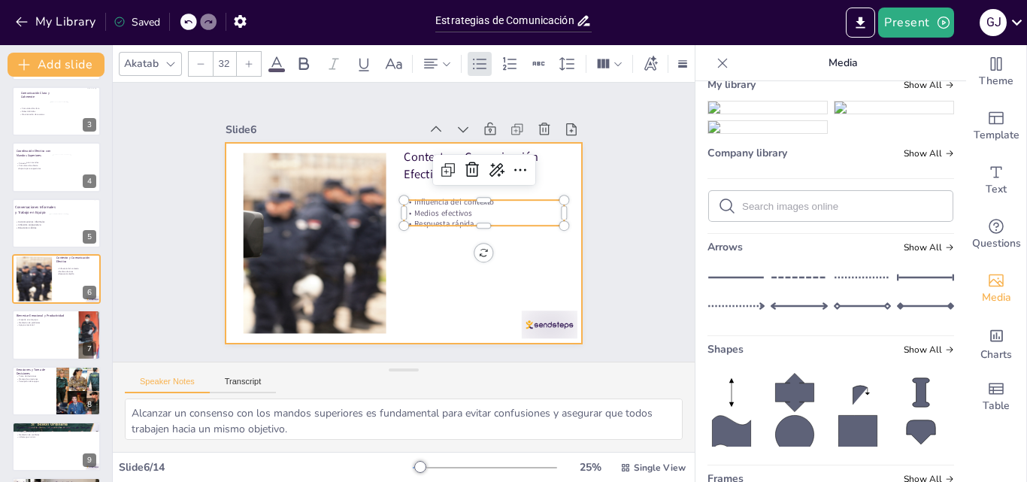
click at [459, 259] on div at bounding box center [404, 243] width 357 height 201
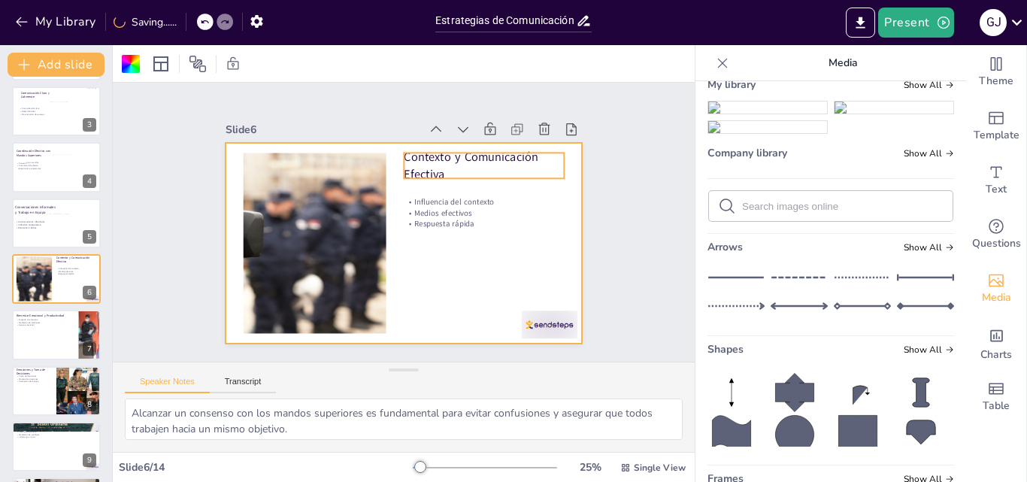
click at [425, 152] on p "Contexto y Comunicación Efectiva" at bounding box center [484, 165] width 161 height 33
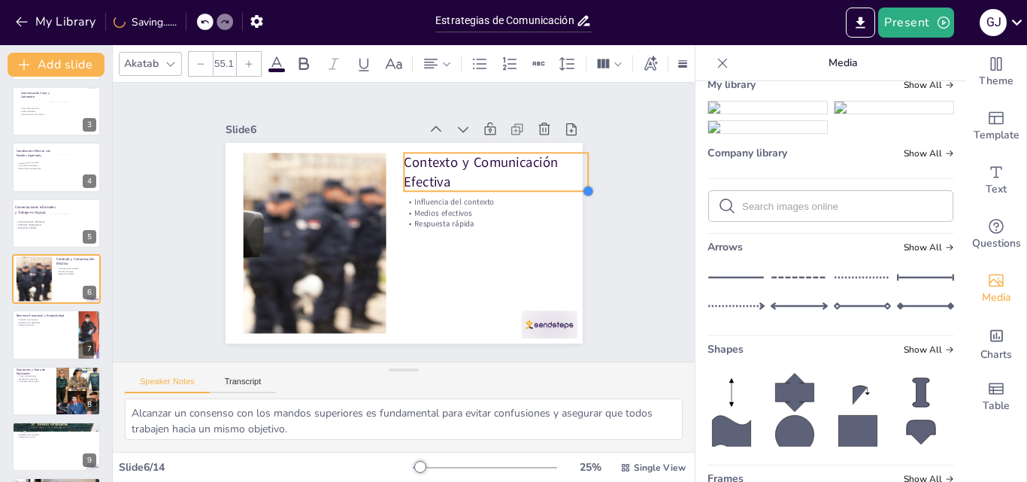
click at [552, 179] on div "Contexto y Comunicación Efectiva Influencia del contexto Medios efectivos Respu…" at bounding box center [404, 243] width 357 height 201
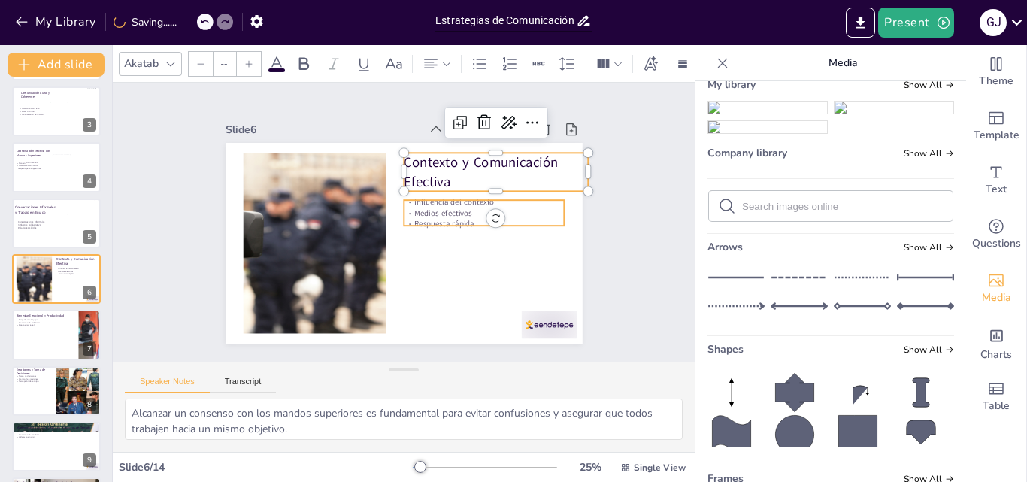
click at [440, 220] on div "Contexto y Comunicación Efectiva Influencia del contexto Medios efectivos Respu…" at bounding box center [404, 243] width 357 height 201
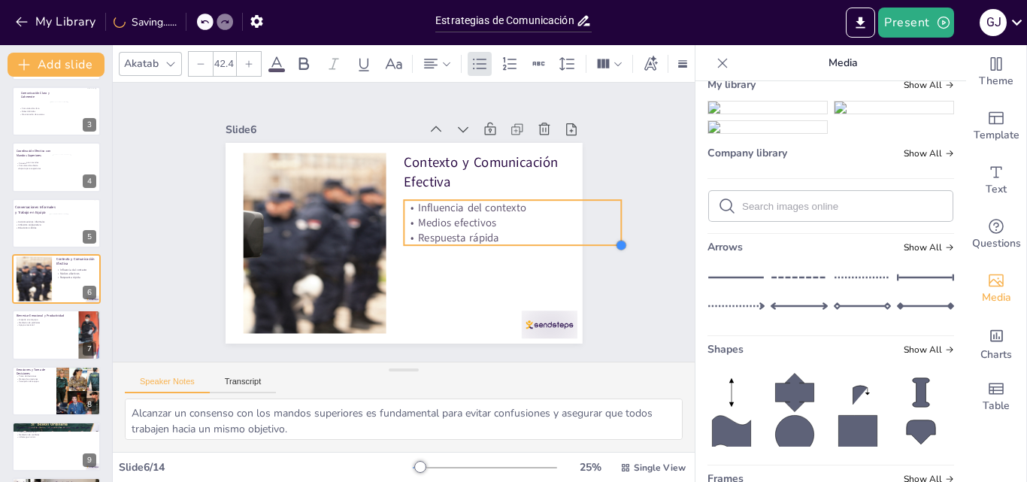
type input "43.3"
drag, startPoint x: 553, startPoint y: 223, endPoint x: 549, endPoint y: 232, distance: 9.8
click at [550, 232] on div "Contexto y Comunicación Efectiva Influencia del contexto Medios efectivos Respu…" at bounding box center [404, 243] width 357 height 201
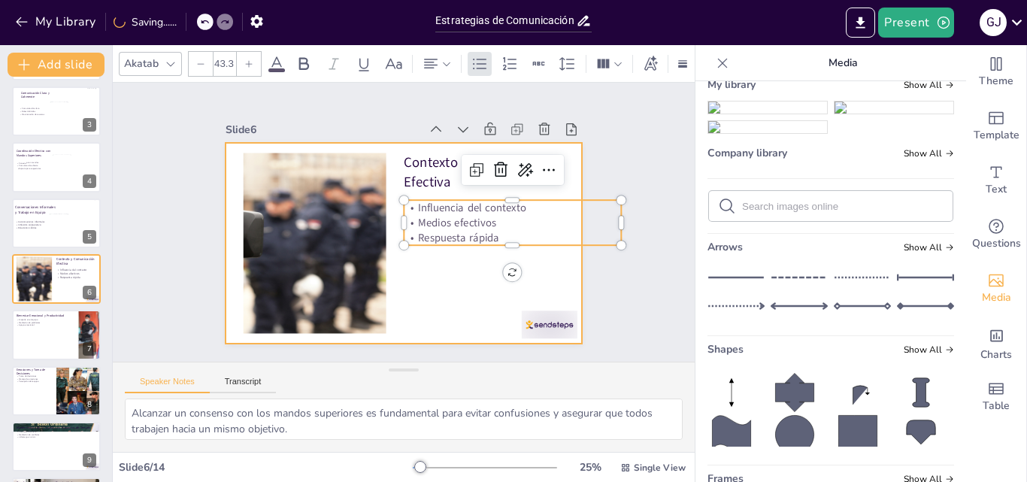
drag, startPoint x: 453, startPoint y: 285, endPoint x: 441, endPoint y: 295, distance: 16.0
click at [452, 286] on div at bounding box center [404, 243] width 357 height 201
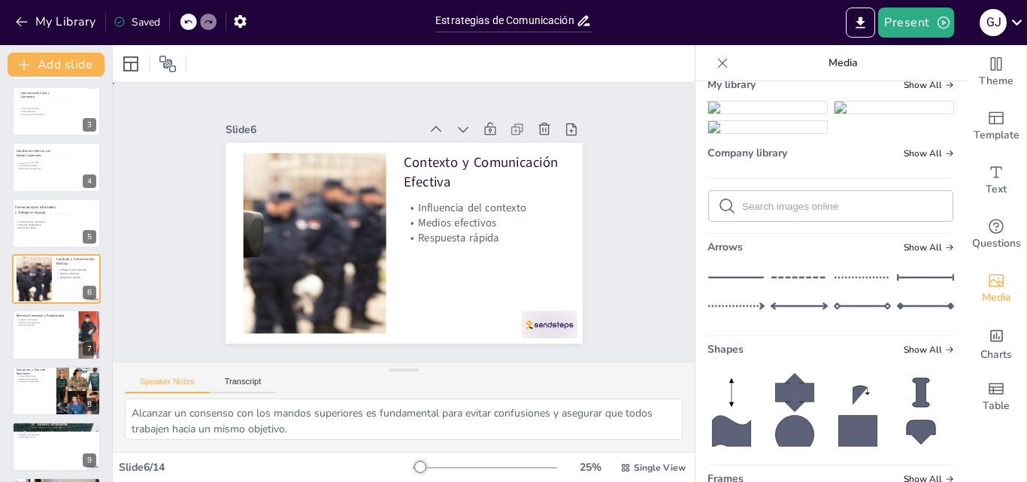
click at [641, 183] on div "Slide 1 Comunicación y Liderazgo Efectivo en la Gestión de Seguridad Pública Es…" at bounding box center [404, 222] width 582 height 279
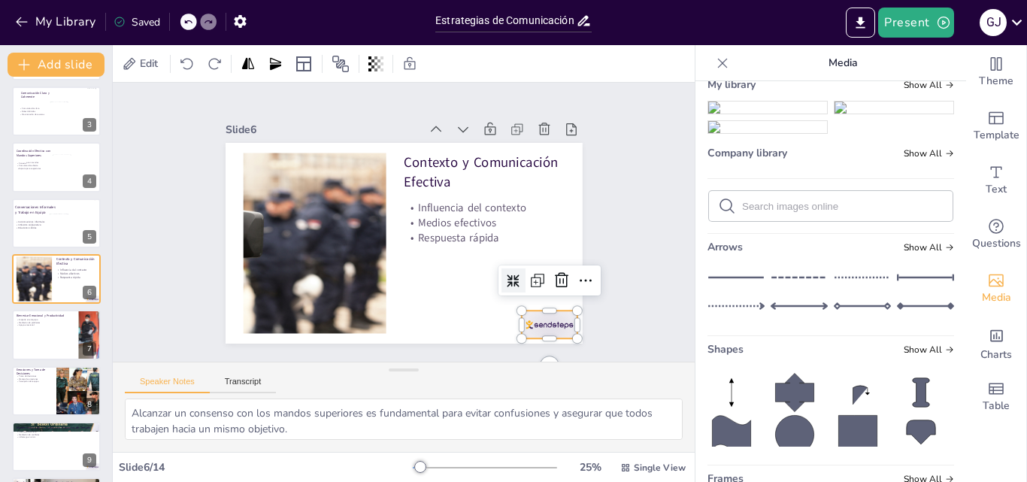
click at [538, 324] on div at bounding box center [549, 325] width 56 height 28
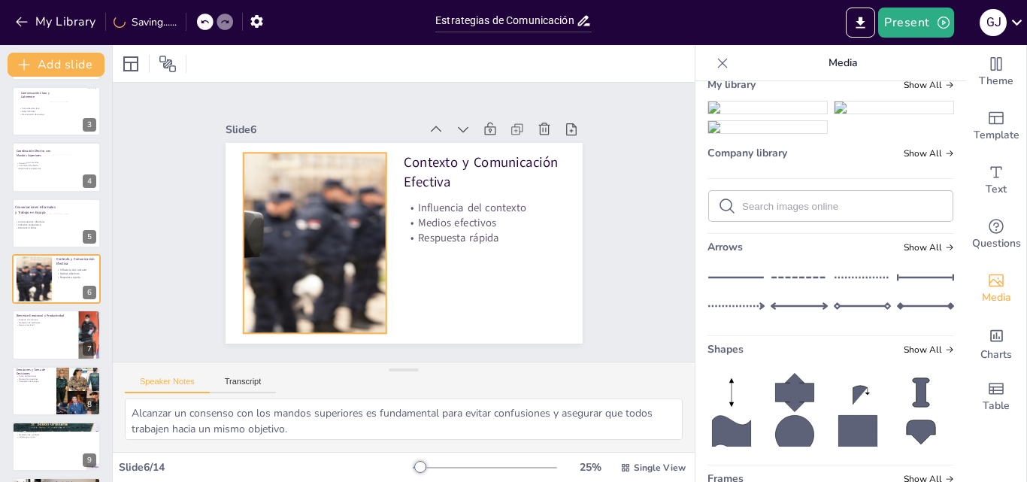
drag, startPoint x: 248, startPoint y: 229, endPoint x: 302, endPoint y: 226, distance: 54.2
click at [252, 228] on div at bounding box center [315, 243] width 362 height 180
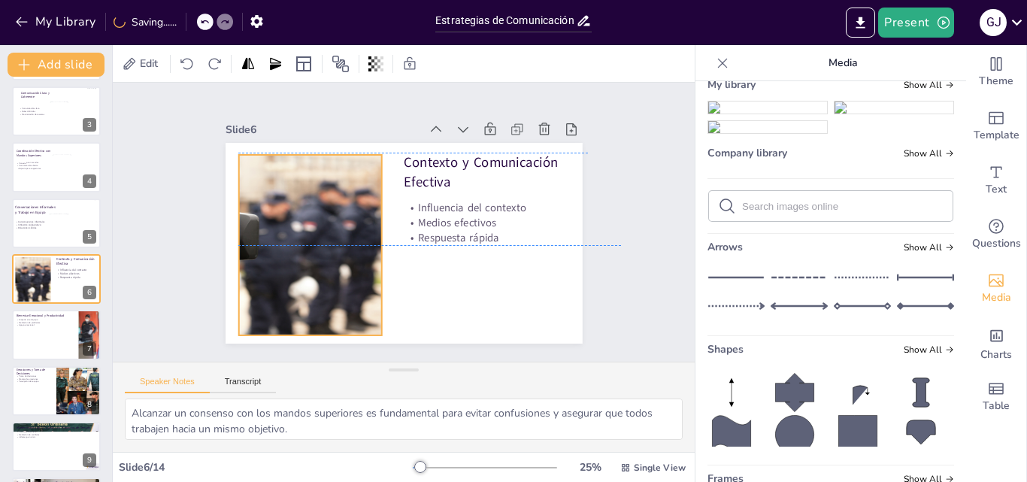
drag, startPoint x: 310, startPoint y: 223, endPoint x: 302, endPoint y: 224, distance: 8.3
click at [302, 224] on div at bounding box center [310, 245] width 362 height 180
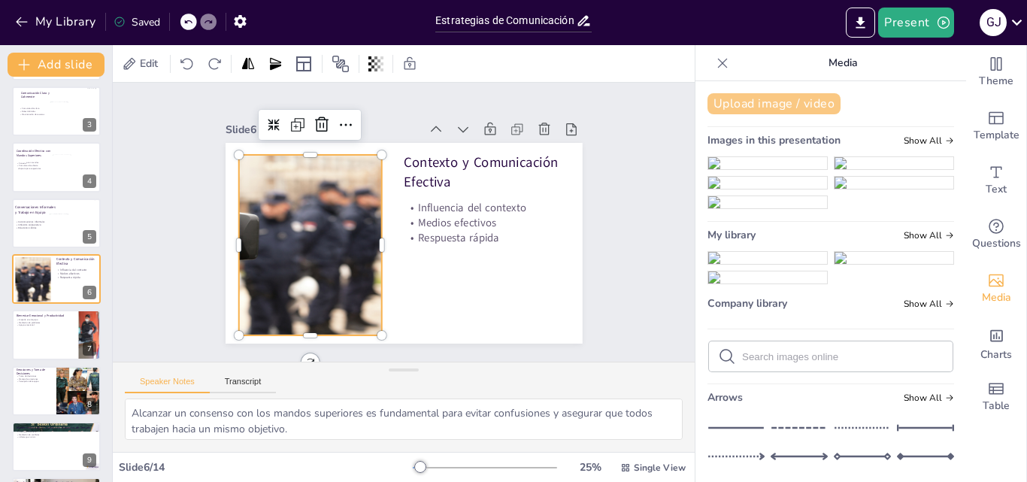
click at [771, 106] on button "Upload image / video" at bounding box center [774, 103] width 133 height 21
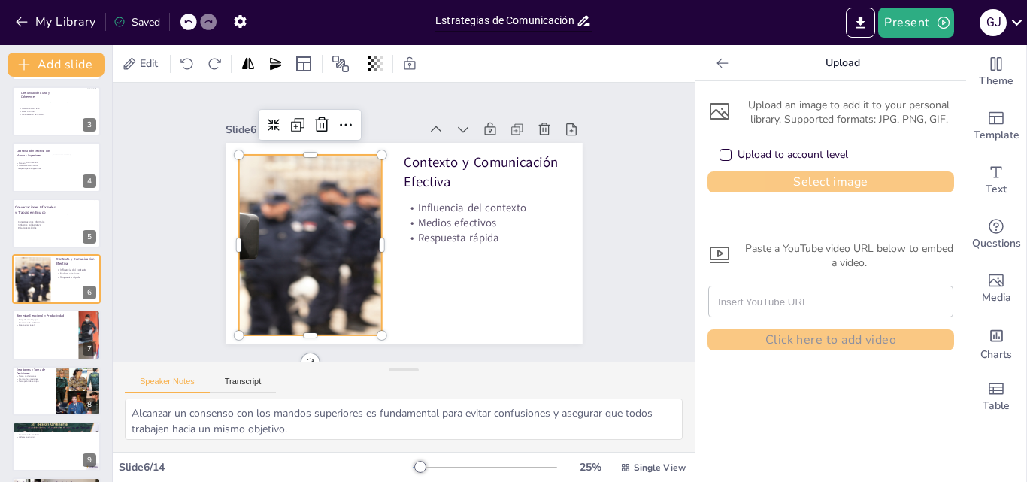
click at [836, 184] on button "Select image" at bounding box center [831, 181] width 247 height 21
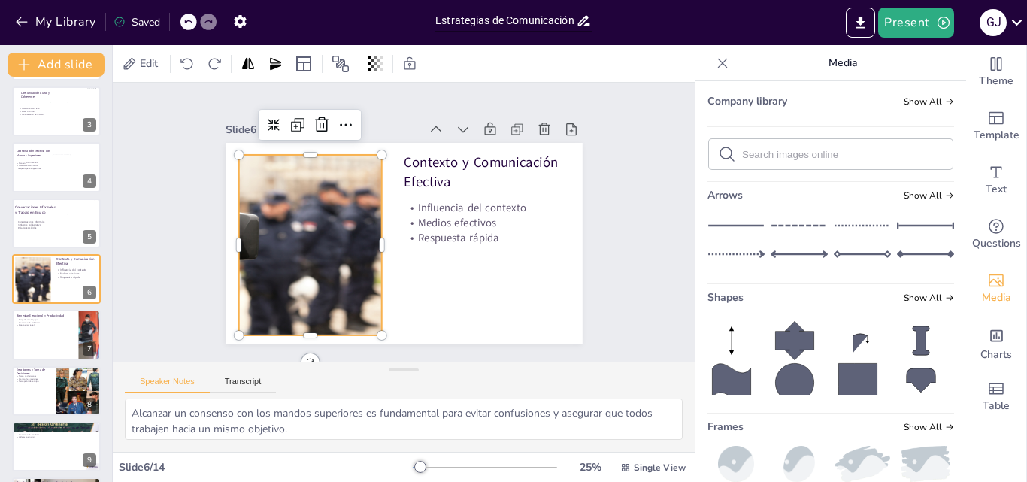
scroll to position [301, 0]
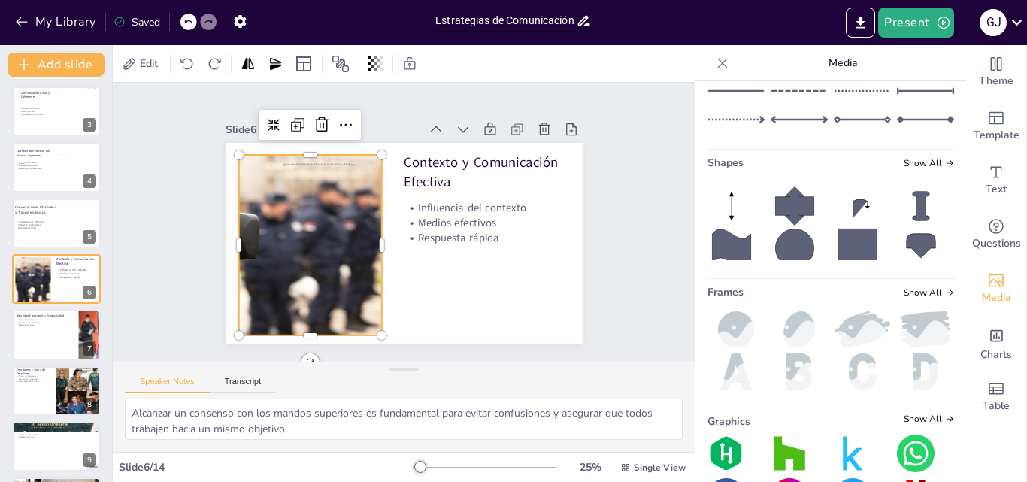
click at [235, 177] on div at bounding box center [310, 245] width 362 height 180
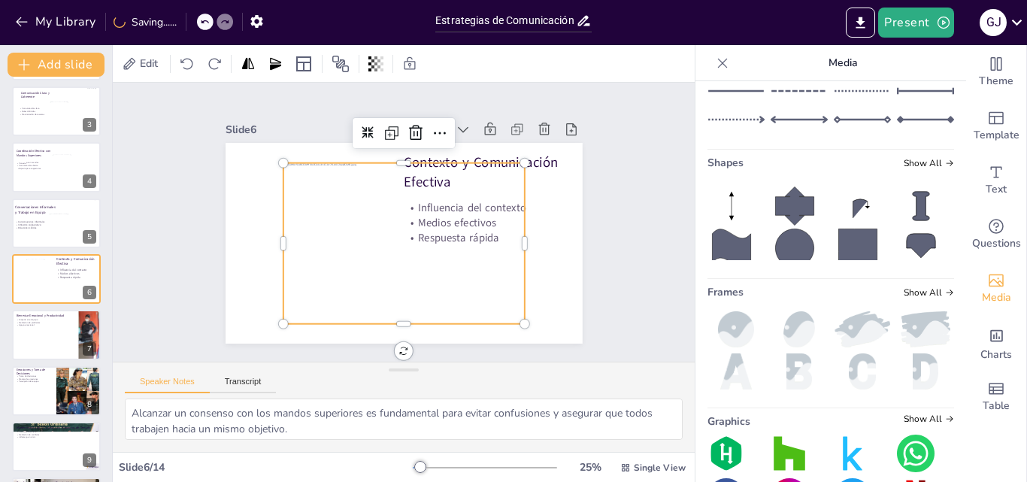
drag, startPoint x: 301, startPoint y: 174, endPoint x: 292, endPoint y: 165, distance: 12.2
click at [301, 172] on div at bounding box center [403, 243] width 241 height 161
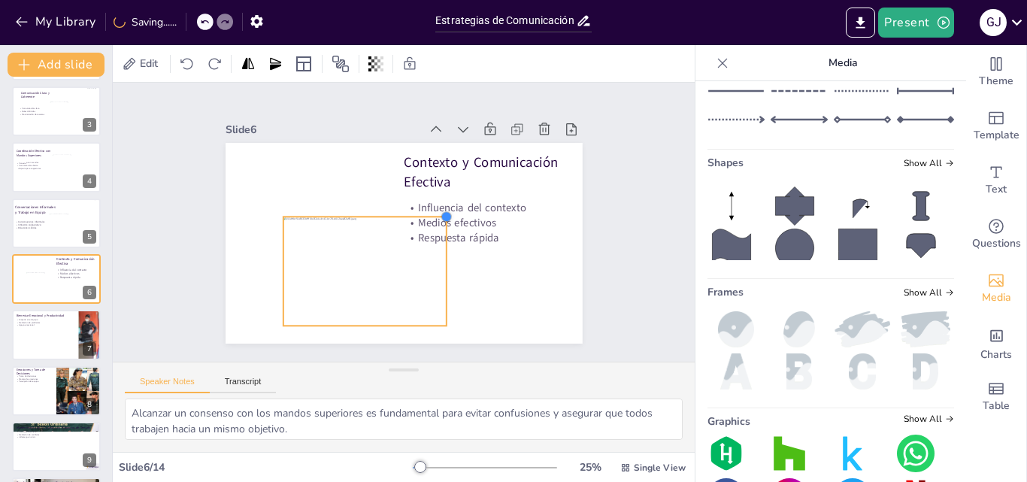
drag, startPoint x: 514, startPoint y: 162, endPoint x: 355, endPoint y: 214, distance: 167.6
click at [355, 214] on div "Contexto y Comunicación Efectiva Influencia del contexto Medios efectivos Respu…" at bounding box center [404, 243] width 357 height 201
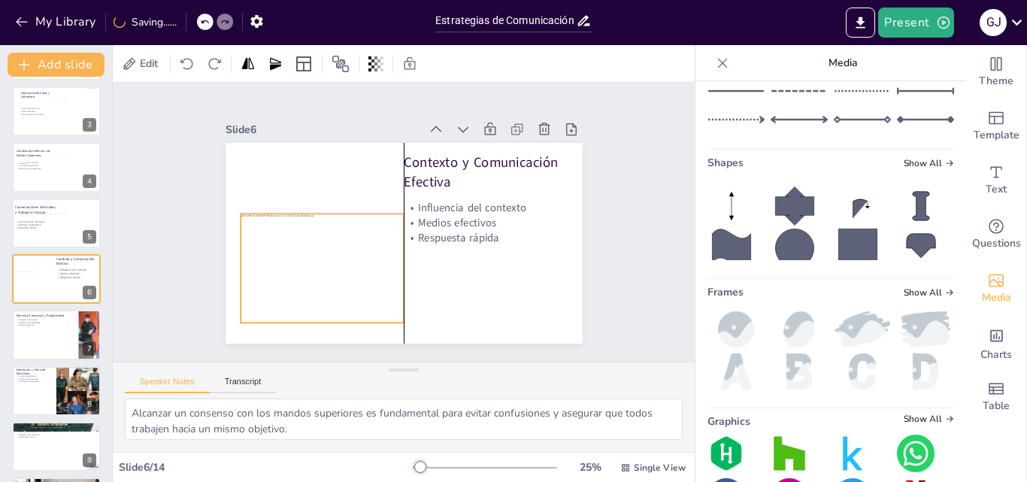
drag, startPoint x: 365, startPoint y: 235, endPoint x: 320, endPoint y: 231, distance: 45.3
click at [321, 232] on div at bounding box center [322, 268] width 163 height 109
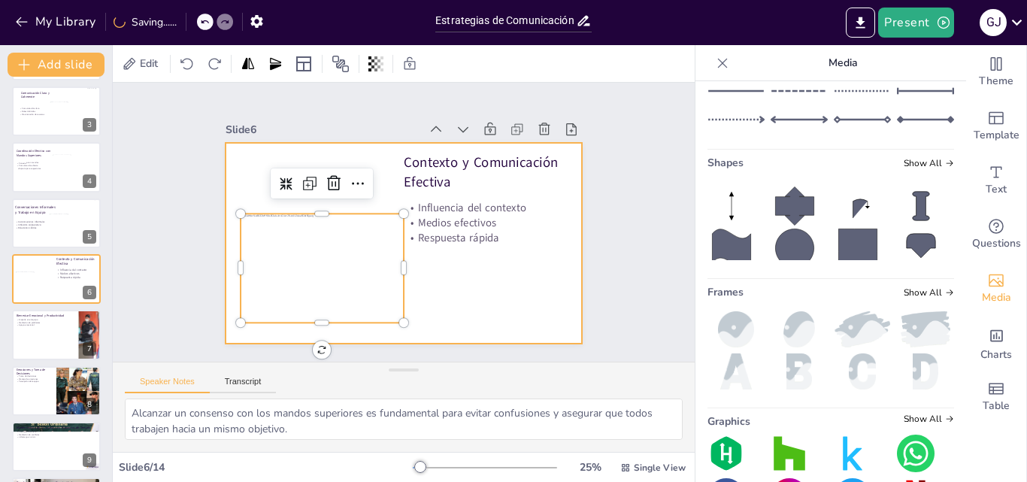
click at [245, 162] on div at bounding box center [404, 243] width 357 height 201
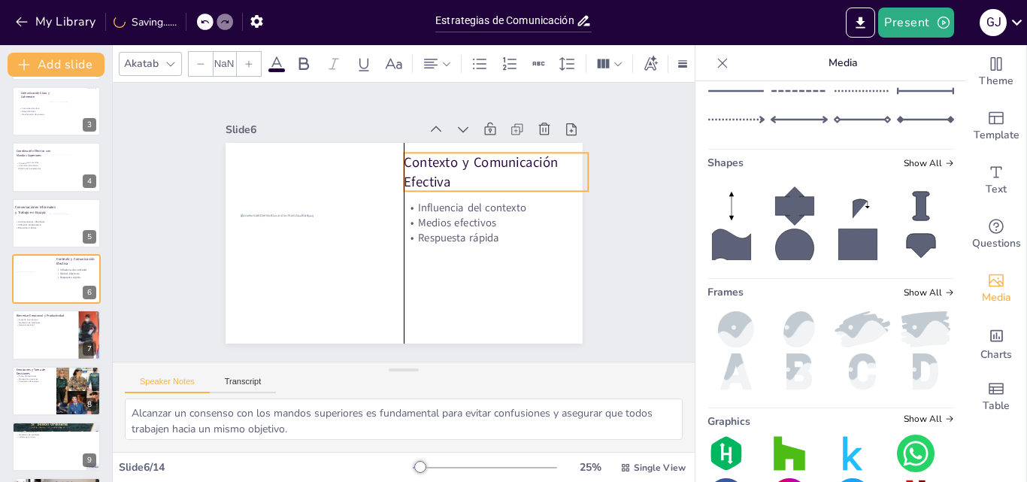
type input "55.1"
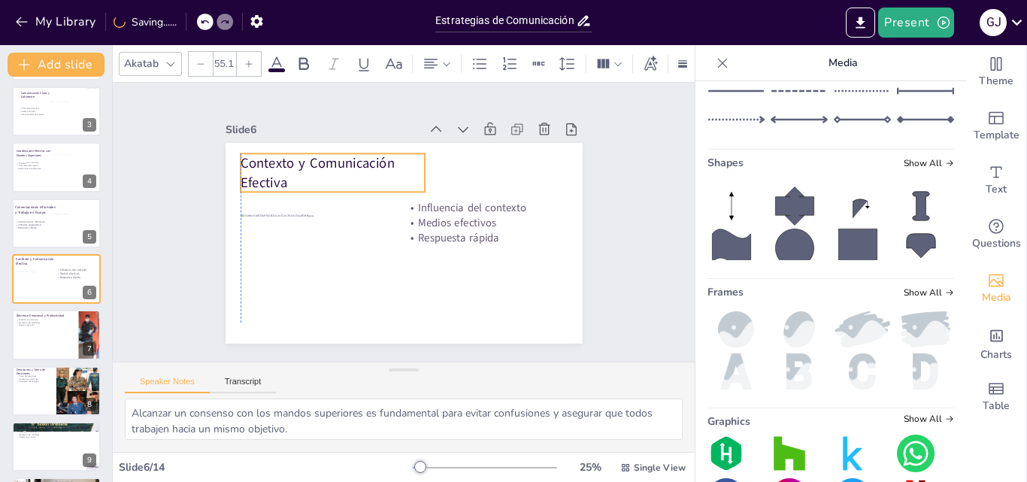
drag, startPoint x: 400, startPoint y: 163, endPoint x: 263, endPoint y: 163, distance: 136.8
click at [263, 163] on p "Contexto y Comunicación Efectiva" at bounding box center [333, 172] width 184 height 38
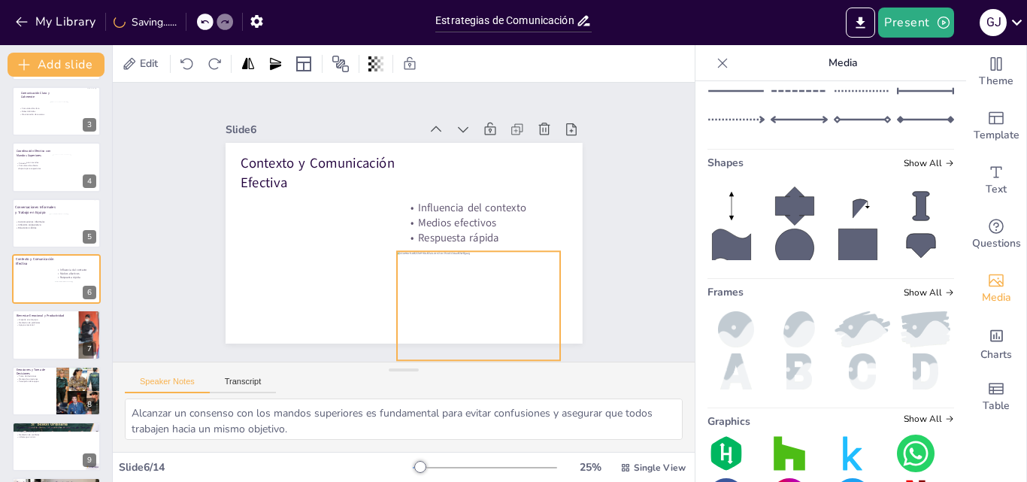
drag, startPoint x: 390, startPoint y: 277, endPoint x: 461, endPoint y: 256, distance: 73.5
click at [501, 297] on div at bounding box center [478, 305] width 163 height 109
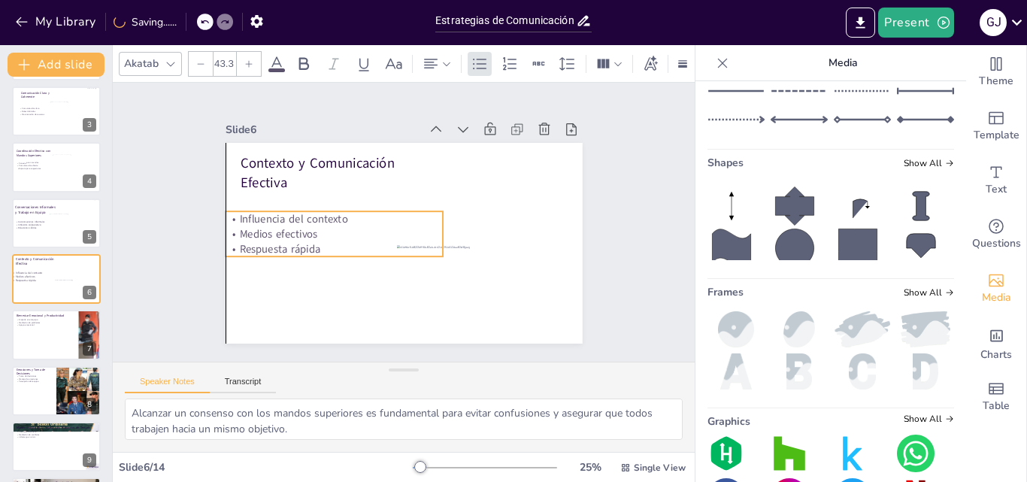
drag, startPoint x: 406, startPoint y: 213, endPoint x: 232, endPoint y: 224, distance: 174.1
click at [232, 226] on p "Medios efectivos" at bounding box center [334, 233] width 217 height 15
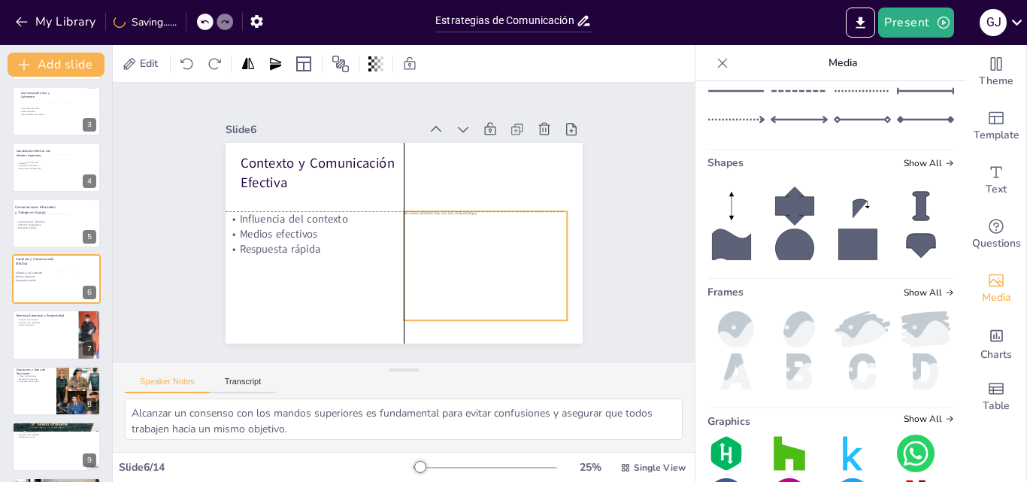
drag, startPoint x: 467, startPoint y: 288, endPoint x: 470, endPoint y: 256, distance: 31.7
click at [470, 256] on div at bounding box center [485, 265] width 163 height 109
drag, startPoint x: 390, startPoint y: 209, endPoint x: 375, endPoint y: 200, distance: 17.5
click at [383, 200] on div at bounding box center [389, 201] width 12 height 12
click at [444, 256] on div at bounding box center [478, 270] width 178 height 119
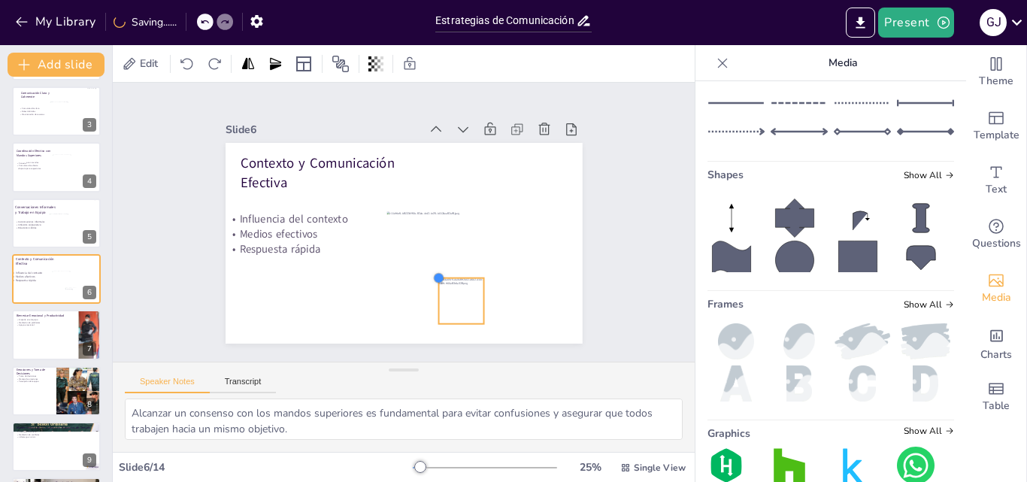
drag, startPoint x: 338, startPoint y: 179, endPoint x: 445, endPoint y: 291, distance: 154.8
click at [430, 290] on div "Contexto y Comunicación Efectiva Influencia del contexto Medios efectivos Respu…" at bounding box center [404, 243] width 357 height 201
drag, startPoint x: 472, startPoint y: 270, endPoint x: 537, endPoint y: 156, distance: 130.7
click at [537, 156] on div at bounding box center [543, 173] width 46 height 46
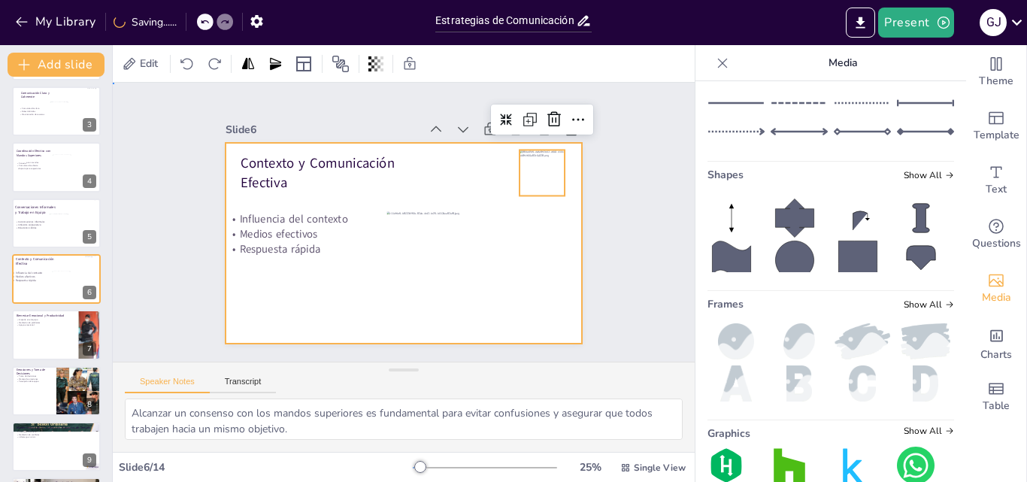
drag, startPoint x: 457, startPoint y: 173, endPoint x: 452, endPoint y: 205, distance: 32.0
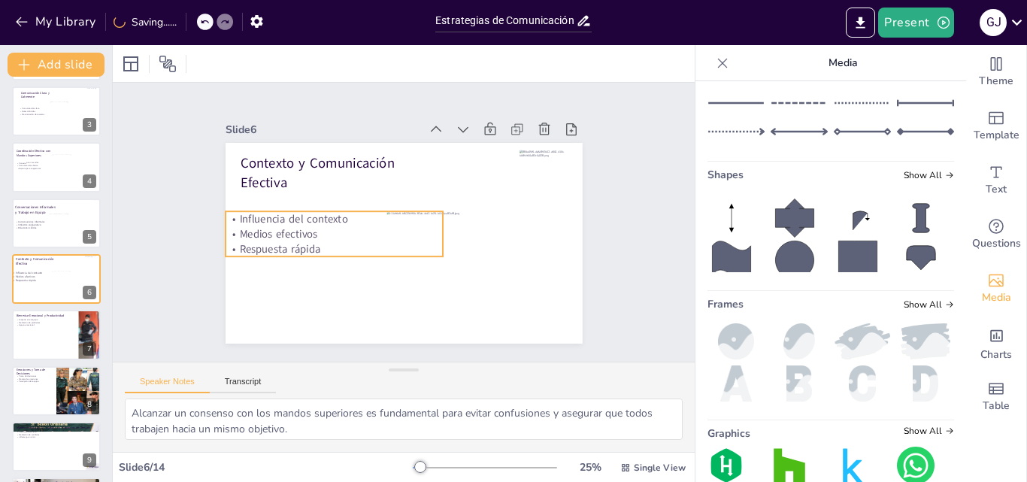
click at [248, 241] on p "Respuesta rápida" at bounding box center [334, 248] width 217 height 15
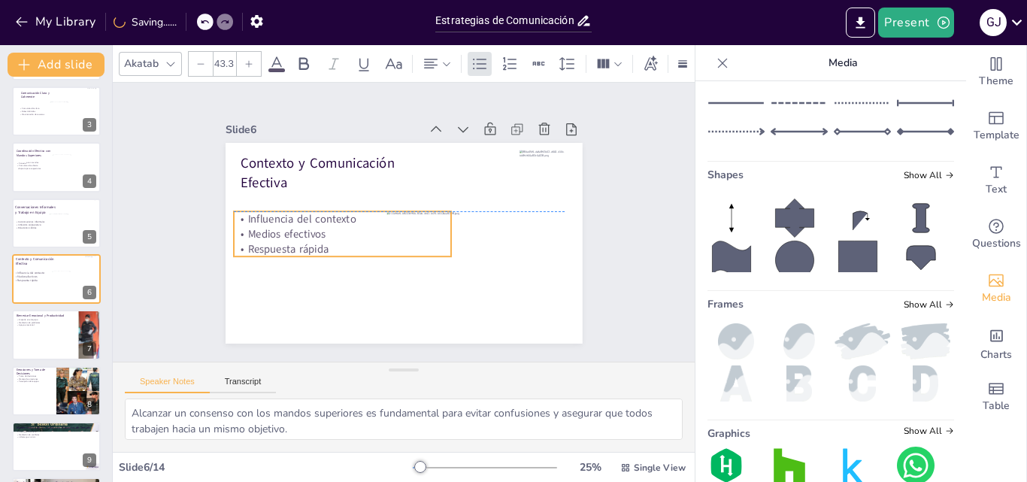
click at [268, 232] on p "Medios efectivos" at bounding box center [342, 233] width 217 height 15
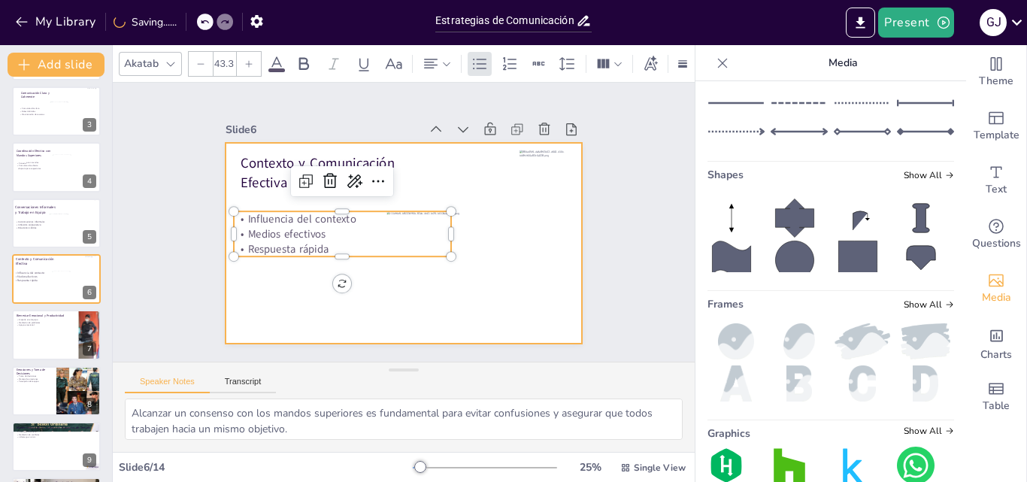
click at [448, 159] on div at bounding box center [404, 243] width 357 height 201
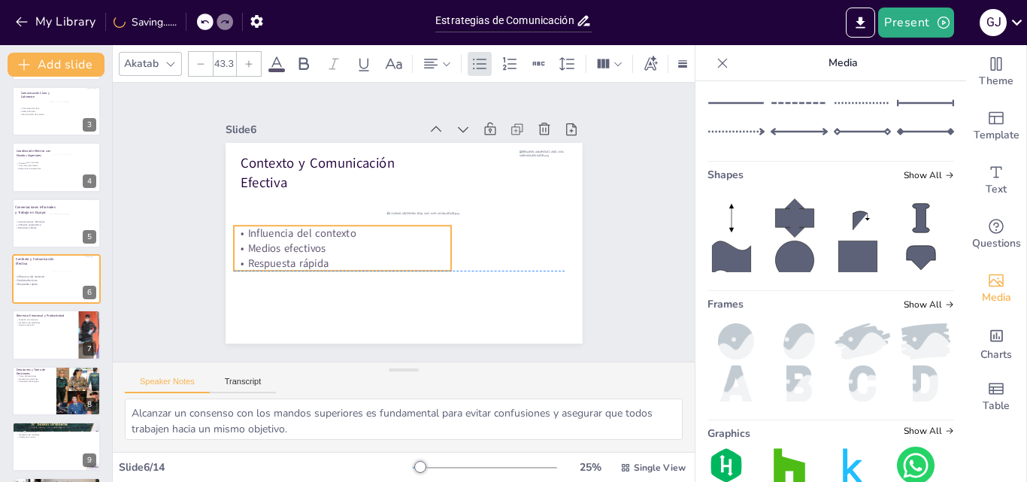
drag, startPoint x: 272, startPoint y: 238, endPoint x: 272, endPoint y: 257, distance: 18.8
click at [272, 257] on p "Respuesta rápida" at bounding box center [342, 263] width 217 height 15
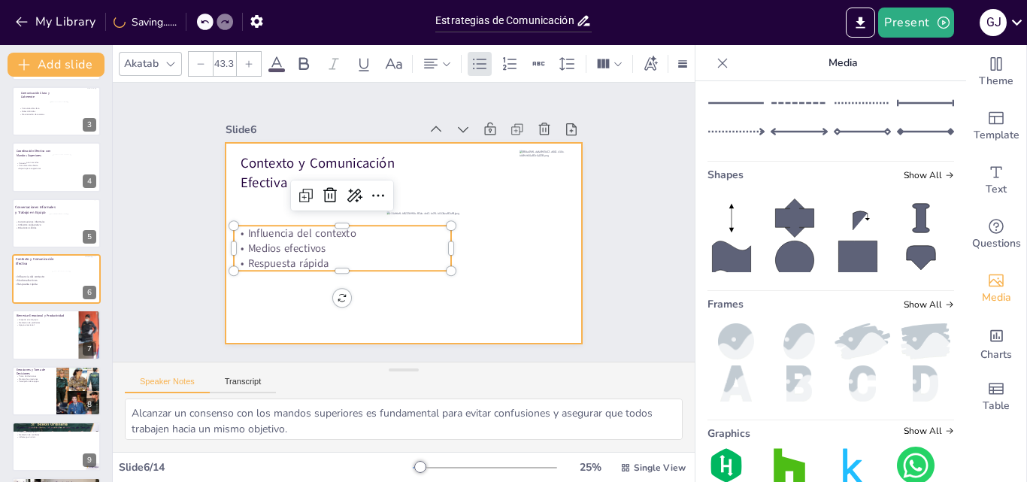
click at [447, 157] on div at bounding box center [404, 243] width 357 height 201
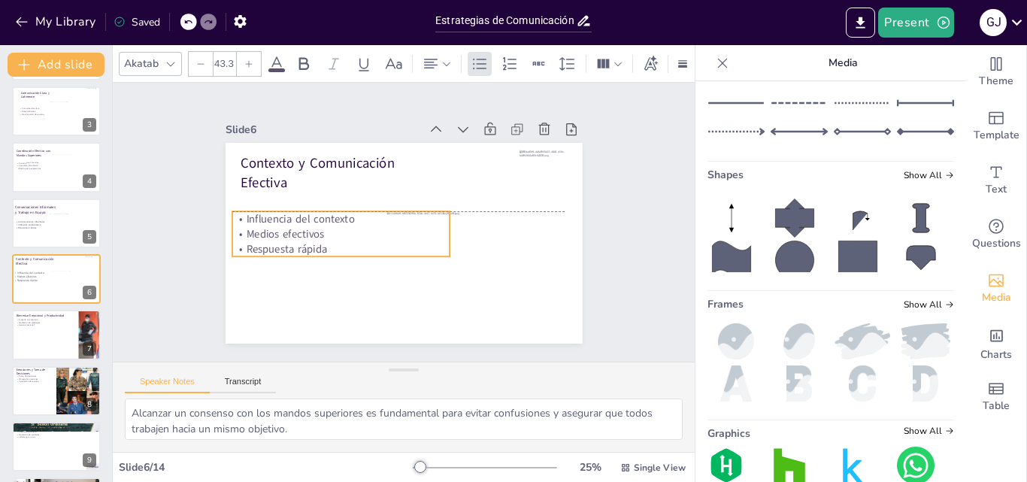
drag, startPoint x: 289, startPoint y: 239, endPoint x: 287, endPoint y: 220, distance: 18.9
click at [287, 220] on div "Influencia del contexto Medios efectivos Respuesta rápida" at bounding box center [340, 233] width 217 height 45
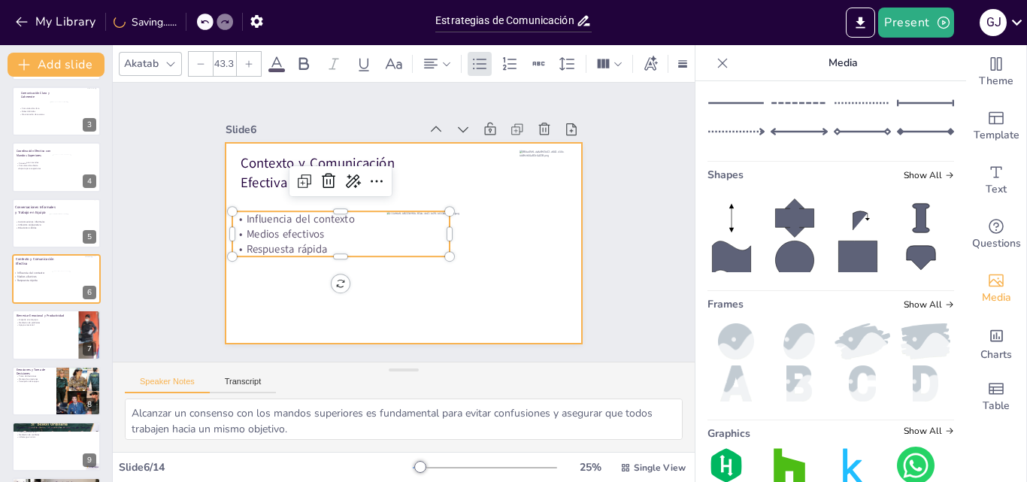
click at [310, 289] on div at bounding box center [404, 243] width 357 height 201
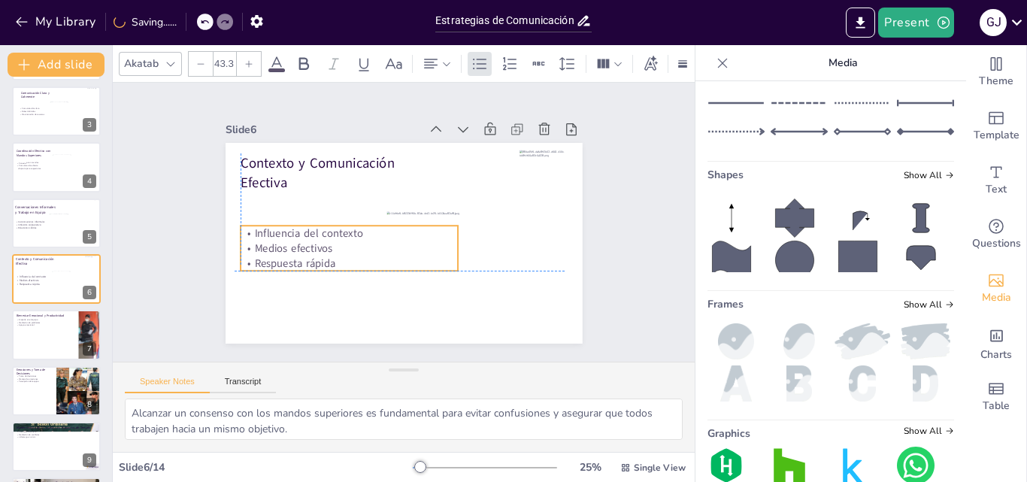
drag, startPoint x: 285, startPoint y: 240, endPoint x: 287, endPoint y: 248, distance: 8.6
click at [287, 248] on div "Influencia del contexto Medios efectivos Respuesta rápida" at bounding box center [349, 248] width 217 height 45
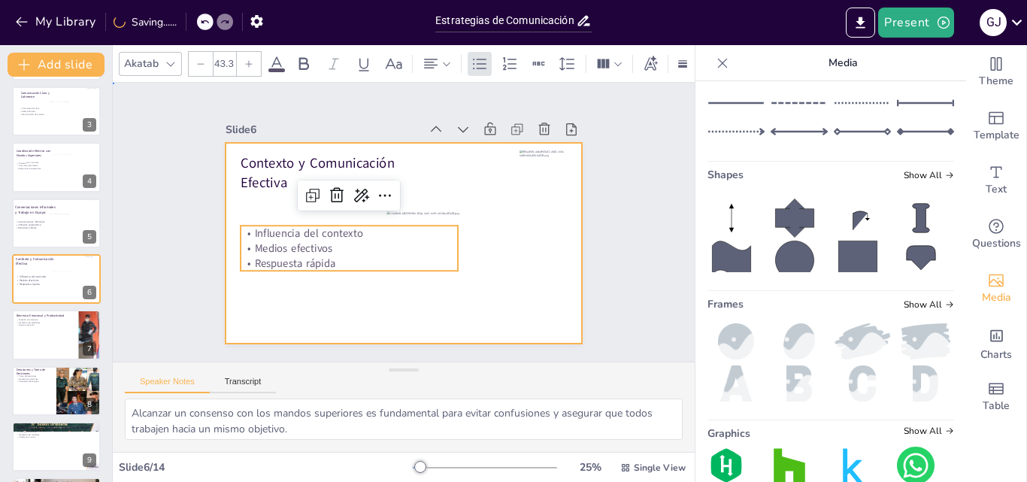
click at [275, 187] on div at bounding box center [404, 243] width 357 height 201
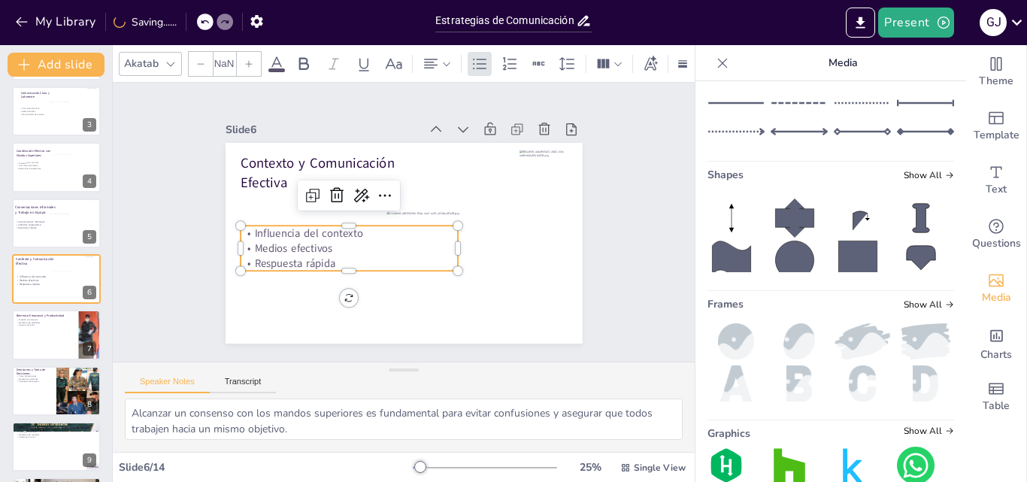
type input "43.3"
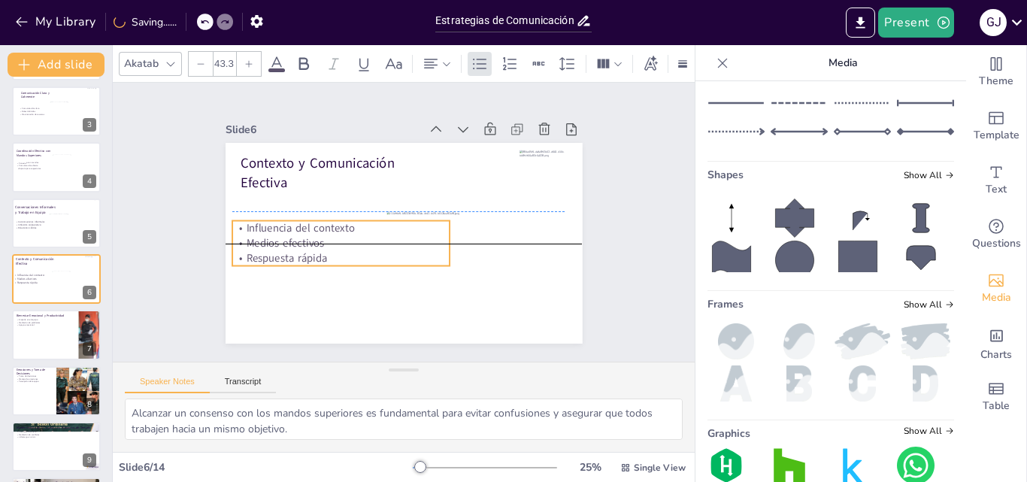
drag, startPoint x: 304, startPoint y: 230, endPoint x: 346, endPoint y: 208, distance: 47.8
click at [295, 221] on p "Influencia del contexto" at bounding box center [340, 228] width 217 height 15
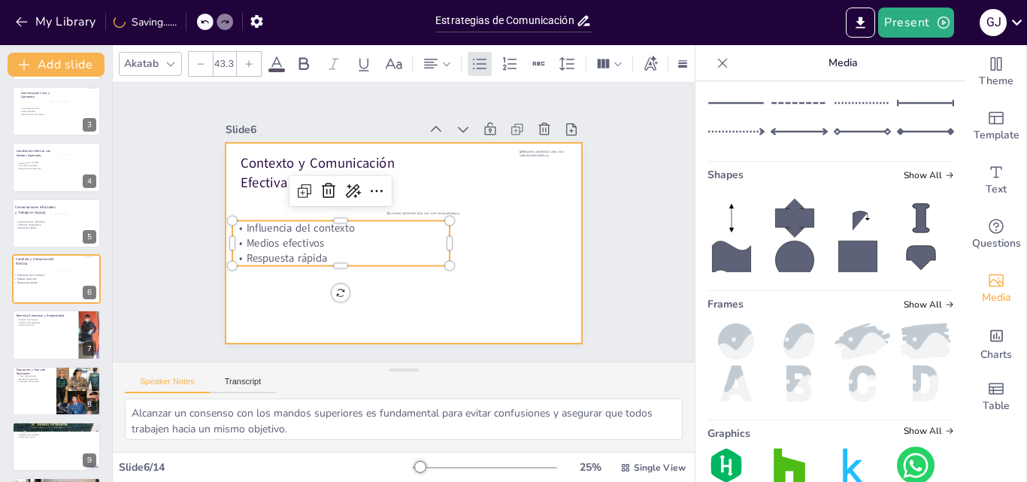
click at [442, 170] on div at bounding box center [404, 243] width 357 height 201
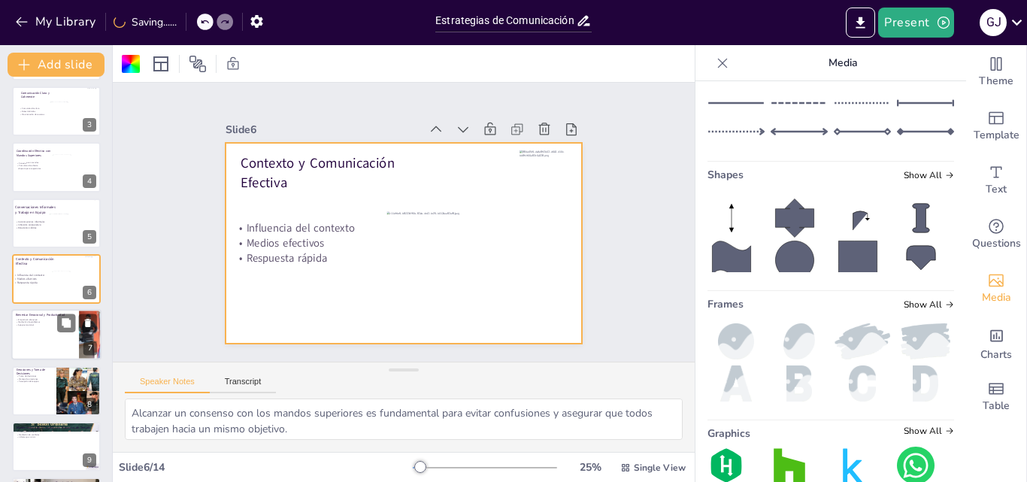
click at [48, 327] on div at bounding box center [56, 335] width 90 height 51
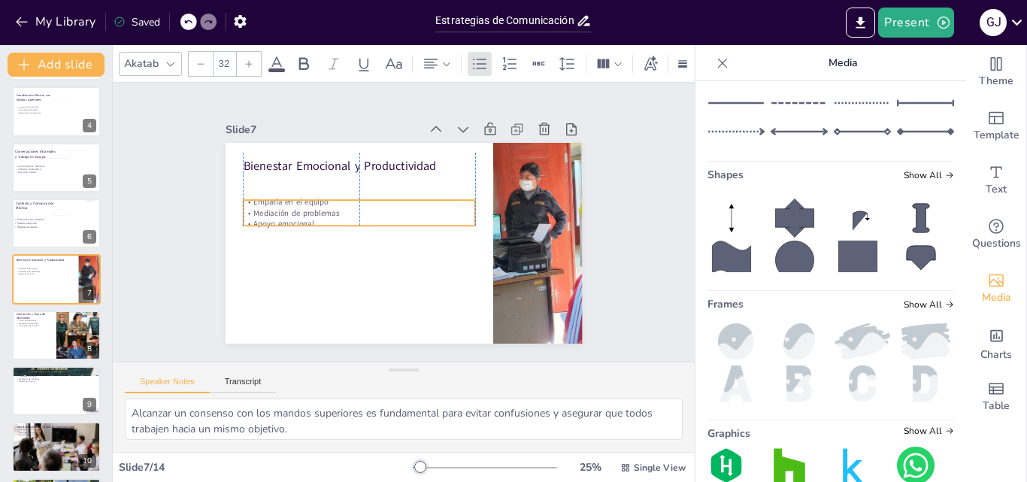
drag, startPoint x: 280, startPoint y: 189, endPoint x: 278, endPoint y: 208, distance: 18.9
click at [278, 208] on p "Mediación de problemas" at bounding box center [359, 213] width 232 height 11
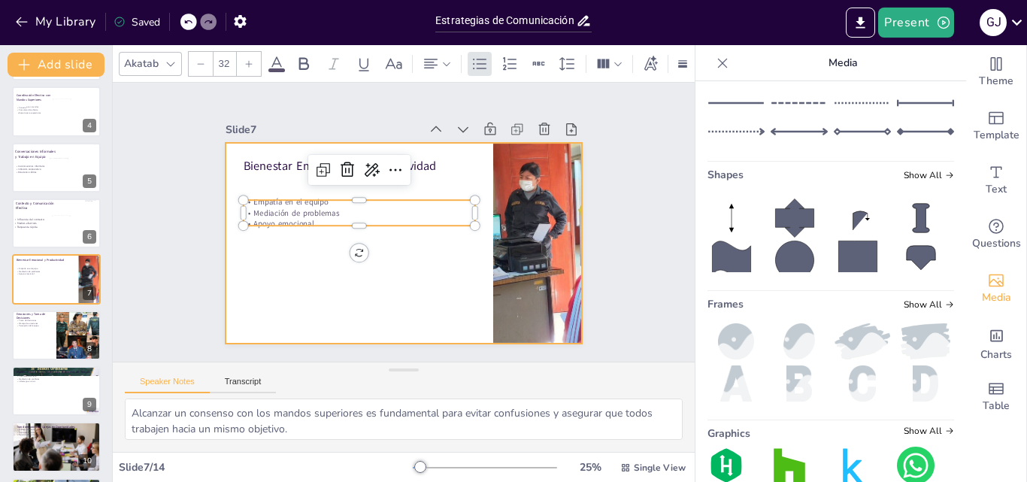
click at [341, 268] on div at bounding box center [404, 243] width 357 height 201
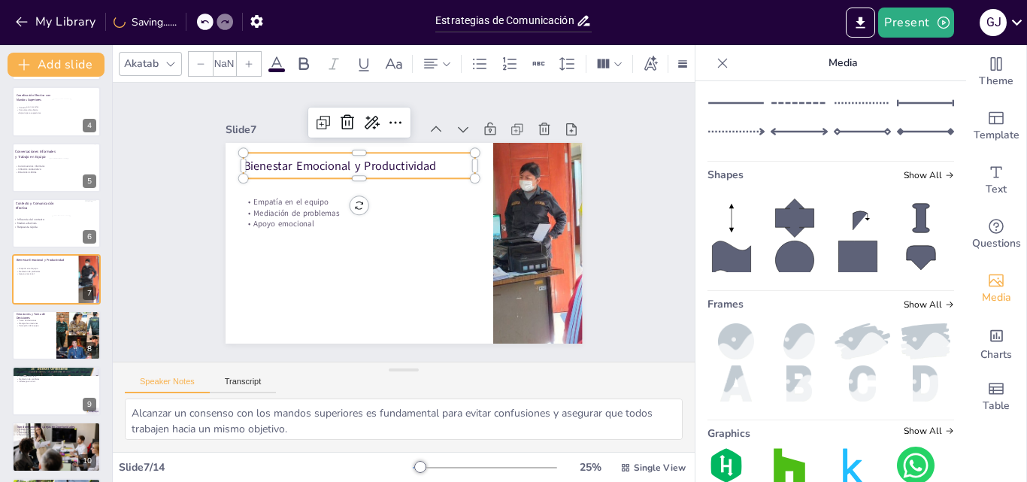
type input "48"
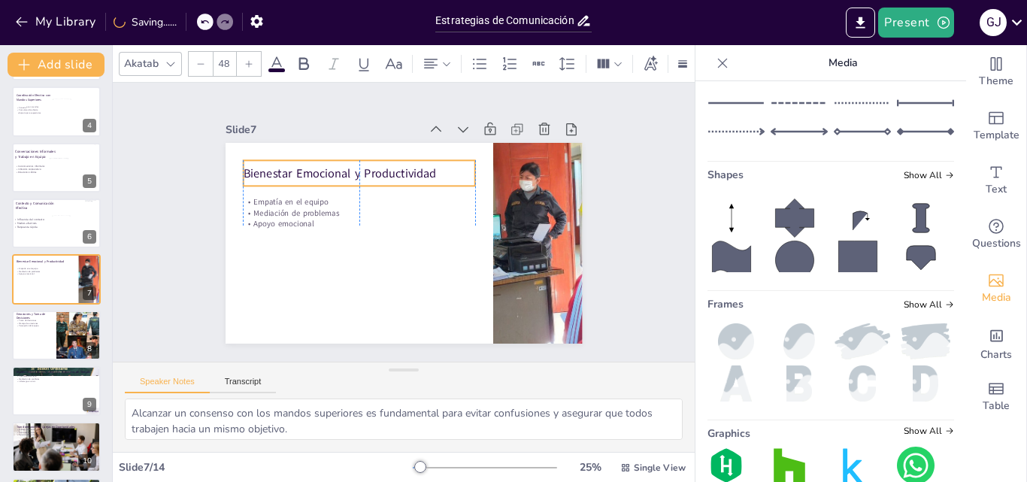
click at [284, 168] on p "Bienestar Emocional y Productividad" at bounding box center [359, 173] width 232 height 17
drag, startPoint x: 350, startPoint y: 184, endPoint x: 348, endPoint y: 192, distance: 8.4
click at [348, 194] on div at bounding box center [359, 200] width 232 height 12
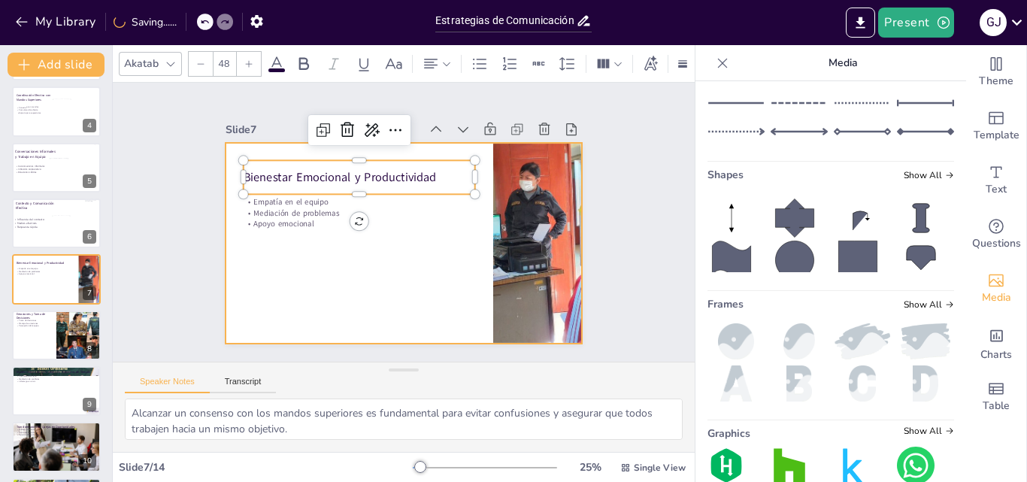
click at [426, 258] on div at bounding box center [404, 243] width 357 height 201
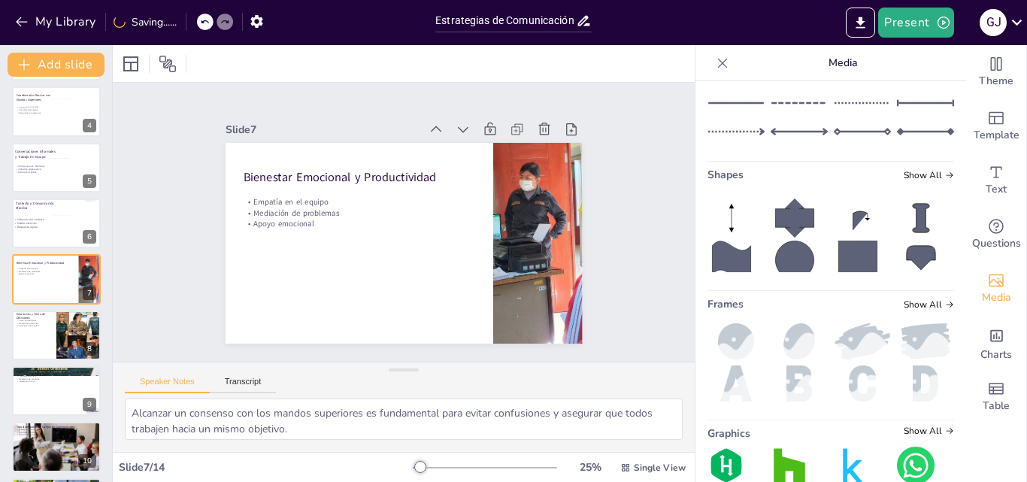
click at [402, 305] on div at bounding box center [404, 243] width 357 height 201
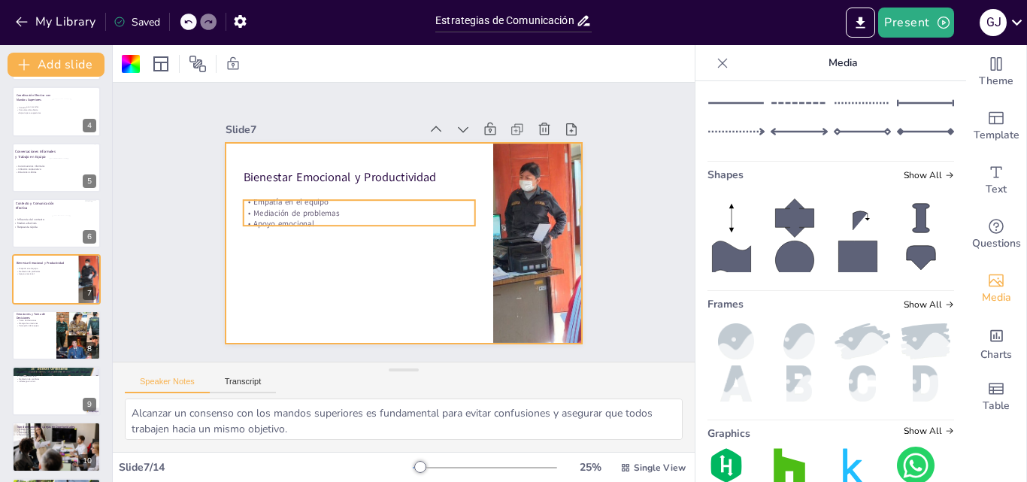
click at [260, 211] on p "Mediación de problemas" at bounding box center [359, 213] width 232 height 11
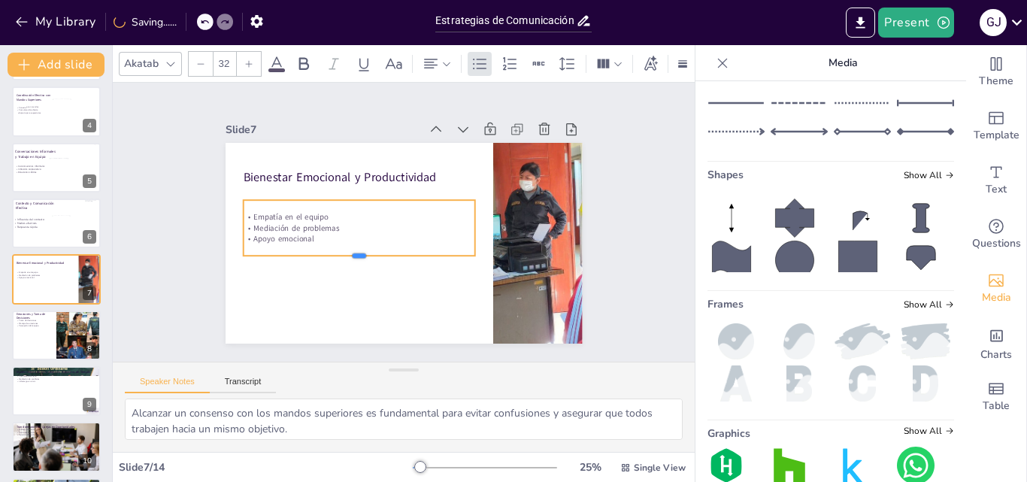
drag, startPoint x: 345, startPoint y: 221, endPoint x: 382, endPoint y: 289, distance: 77.1
click at [341, 256] on div at bounding box center [359, 262] width 232 height 12
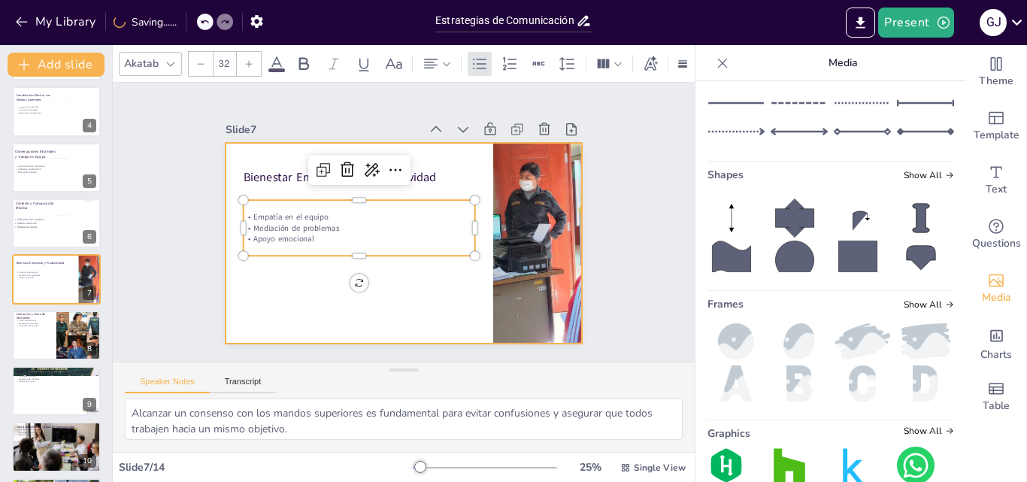
click at [399, 296] on div at bounding box center [404, 243] width 357 height 201
